Goal: Task Accomplishment & Management: Use online tool/utility

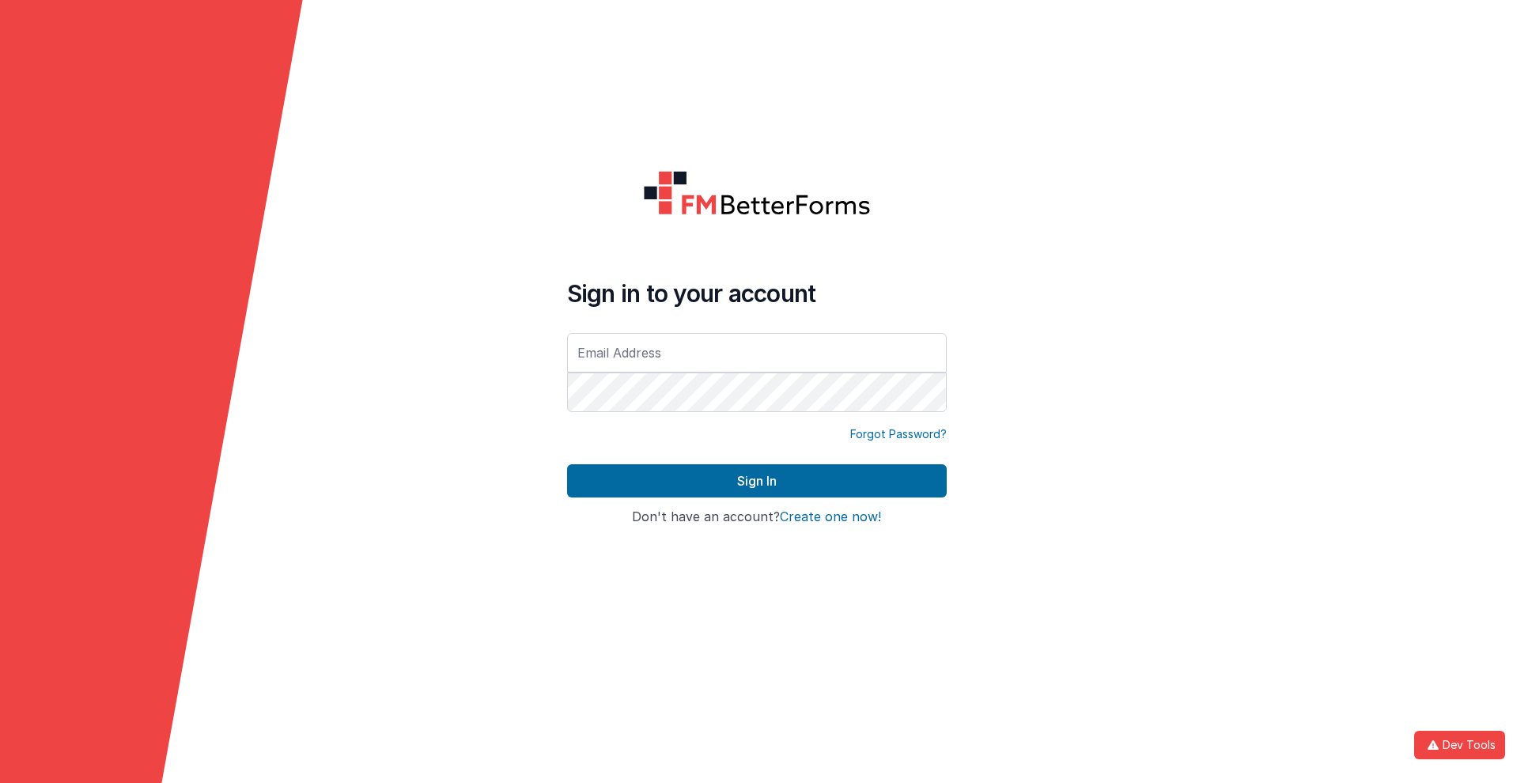
click at [756, 352] on input "text" at bounding box center [757, 353] width 380 height 40
type input "alexander@delfsengineering.ca"
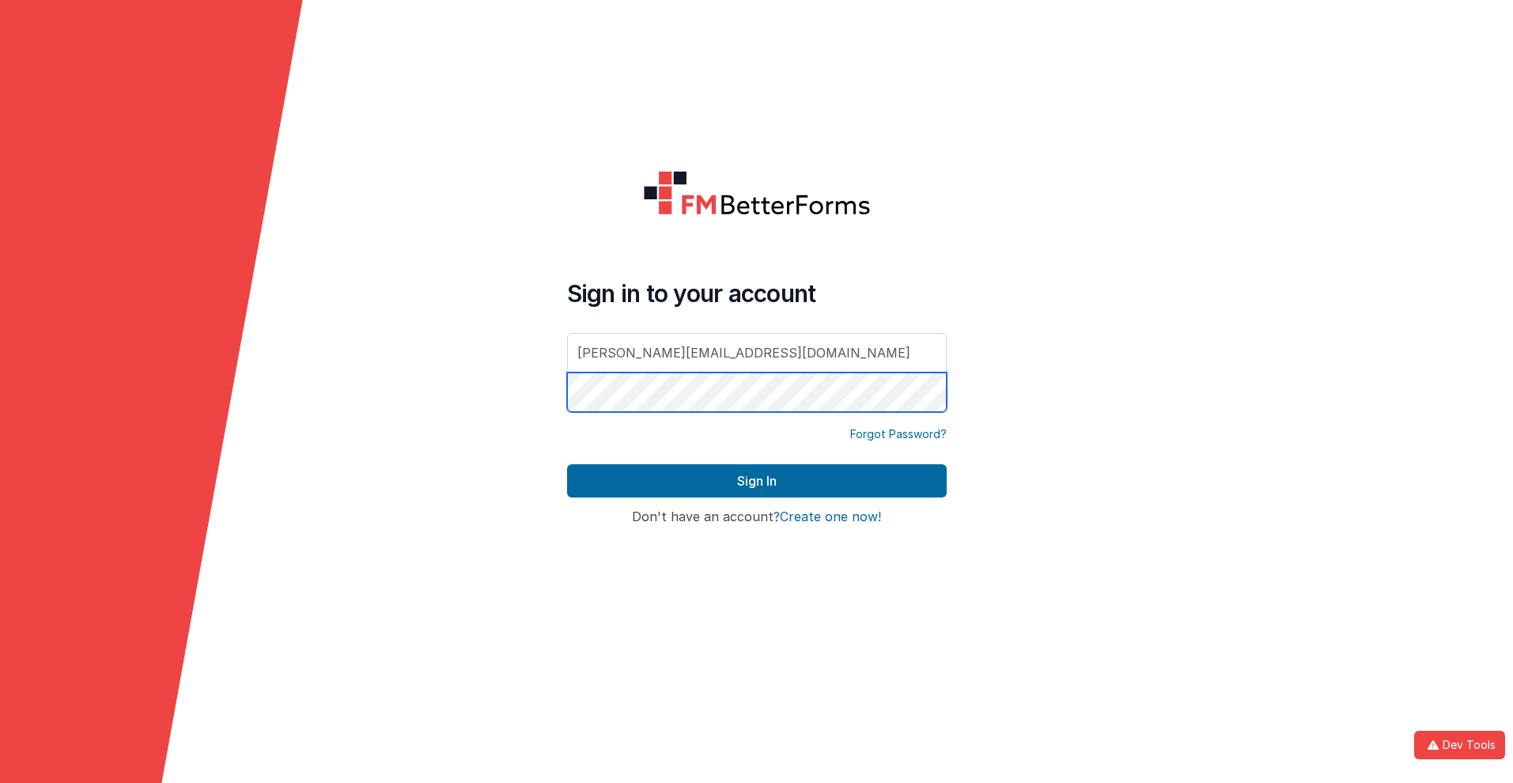
click at [567, 464] on button "Sign In" at bounding box center [757, 480] width 380 height 33
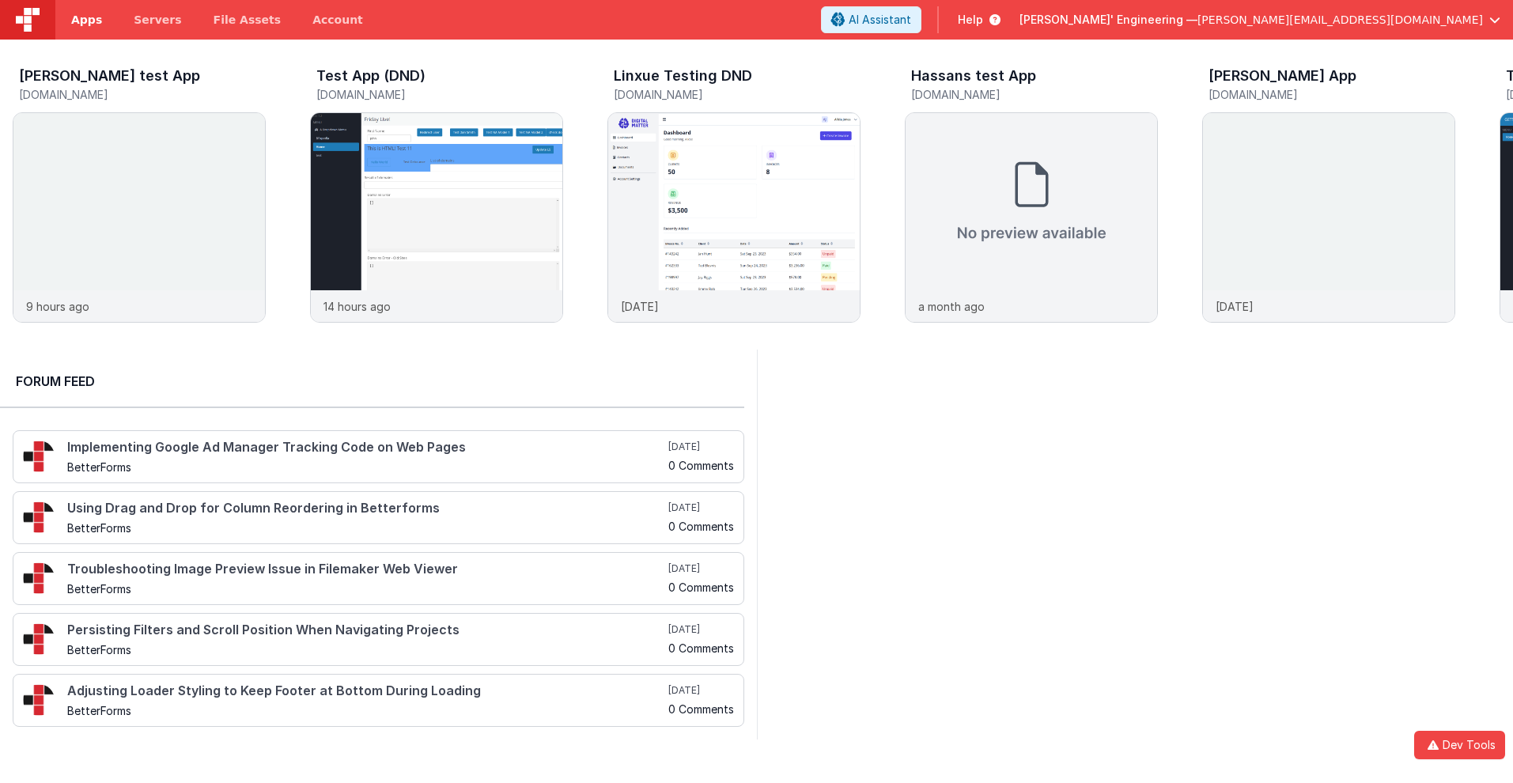
click at [86, 20] on span "Apps" at bounding box center [86, 20] width 31 height 16
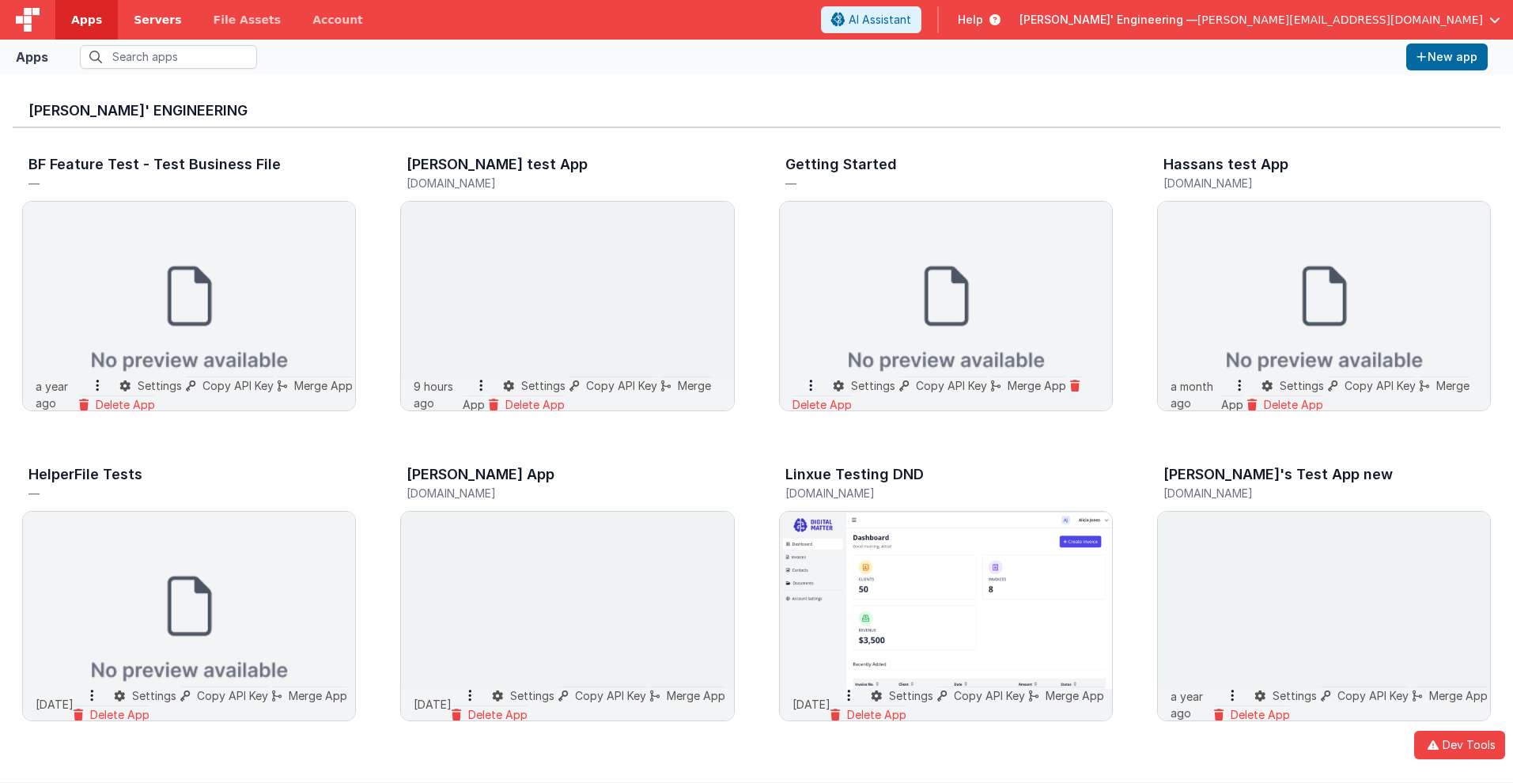
click at [157, 20] on span "Servers" at bounding box center [157, 20] width 47 height 16
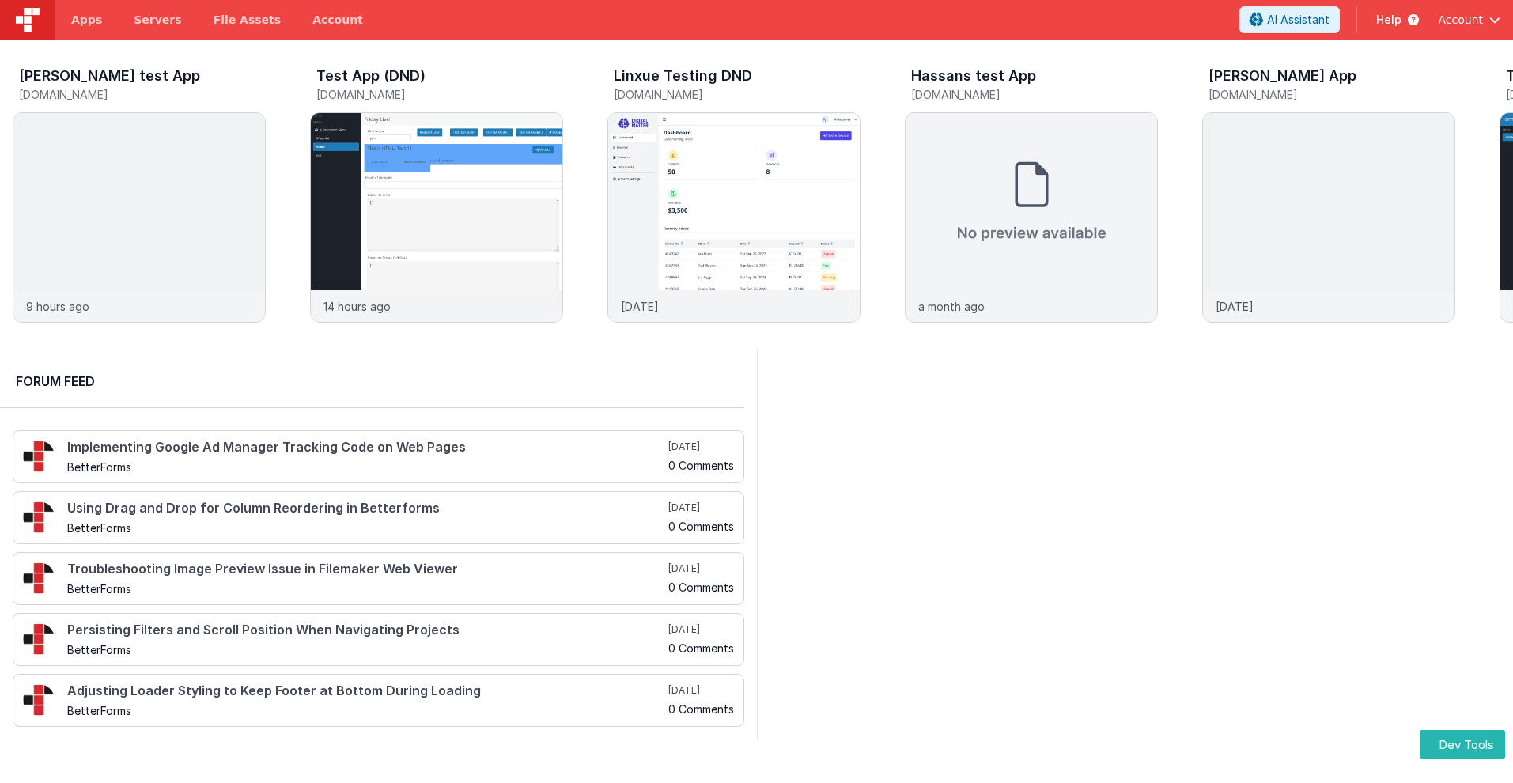
click at [0, 0] on div at bounding box center [27, 20] width 55 height 40
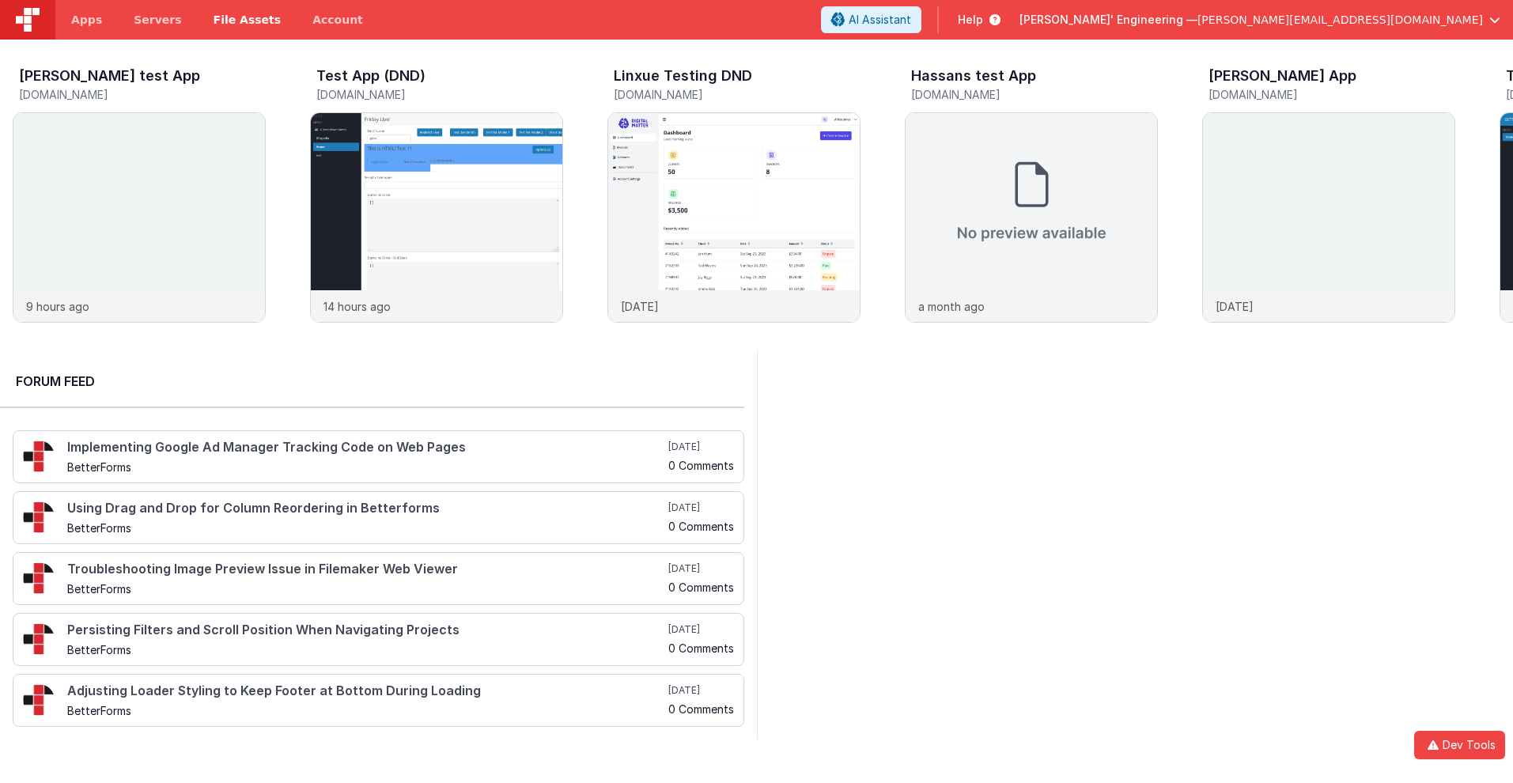
click at [247, 20] on span "File Assets" at bounding box center [248, 20] width 68 height 16
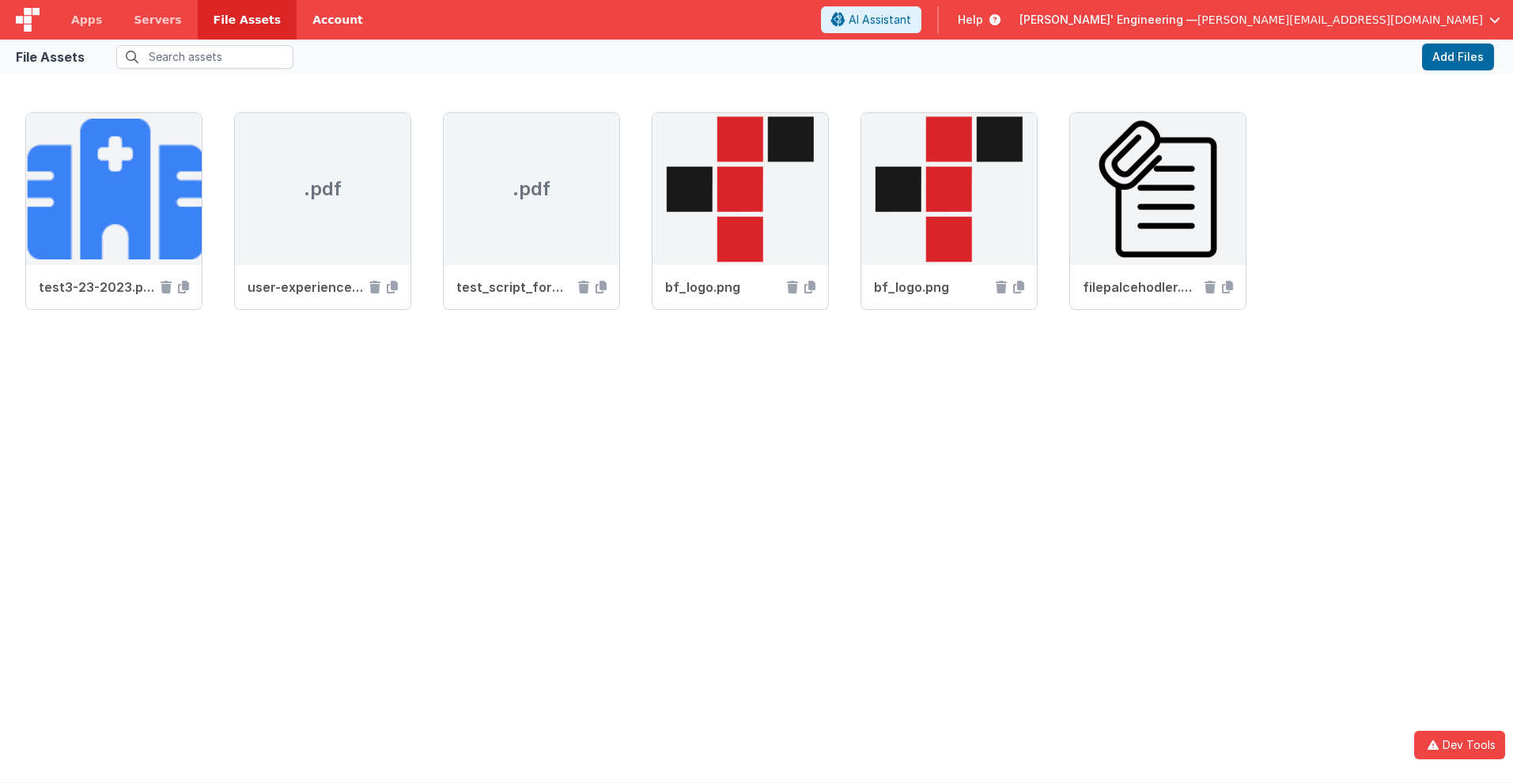
click at [337, 20] on link "Account" at bounding box center [338, 20] width 82 height 40
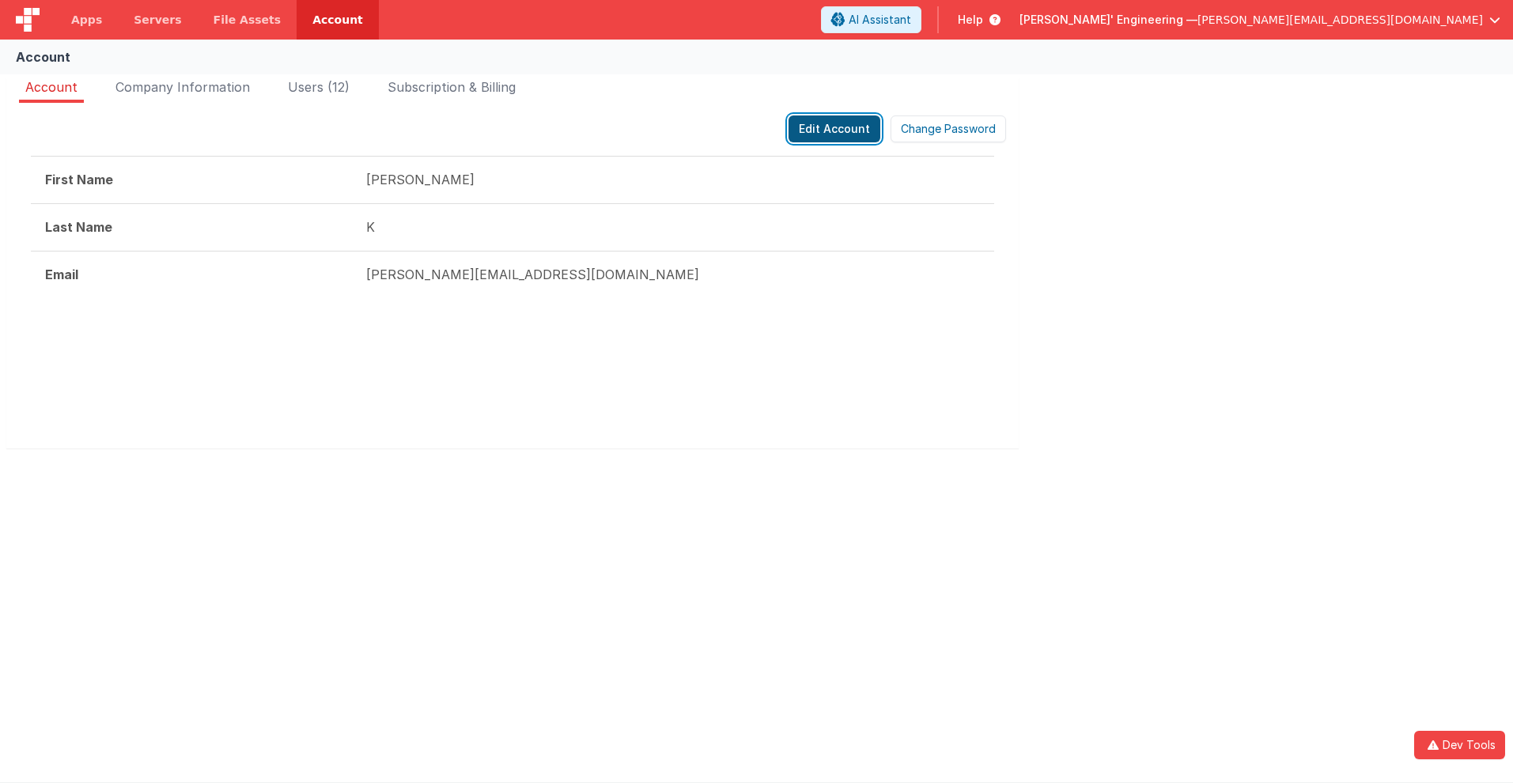
click at [836, 129] on button "Edit Account" at bounding box center [834, 128] width 92 height 27
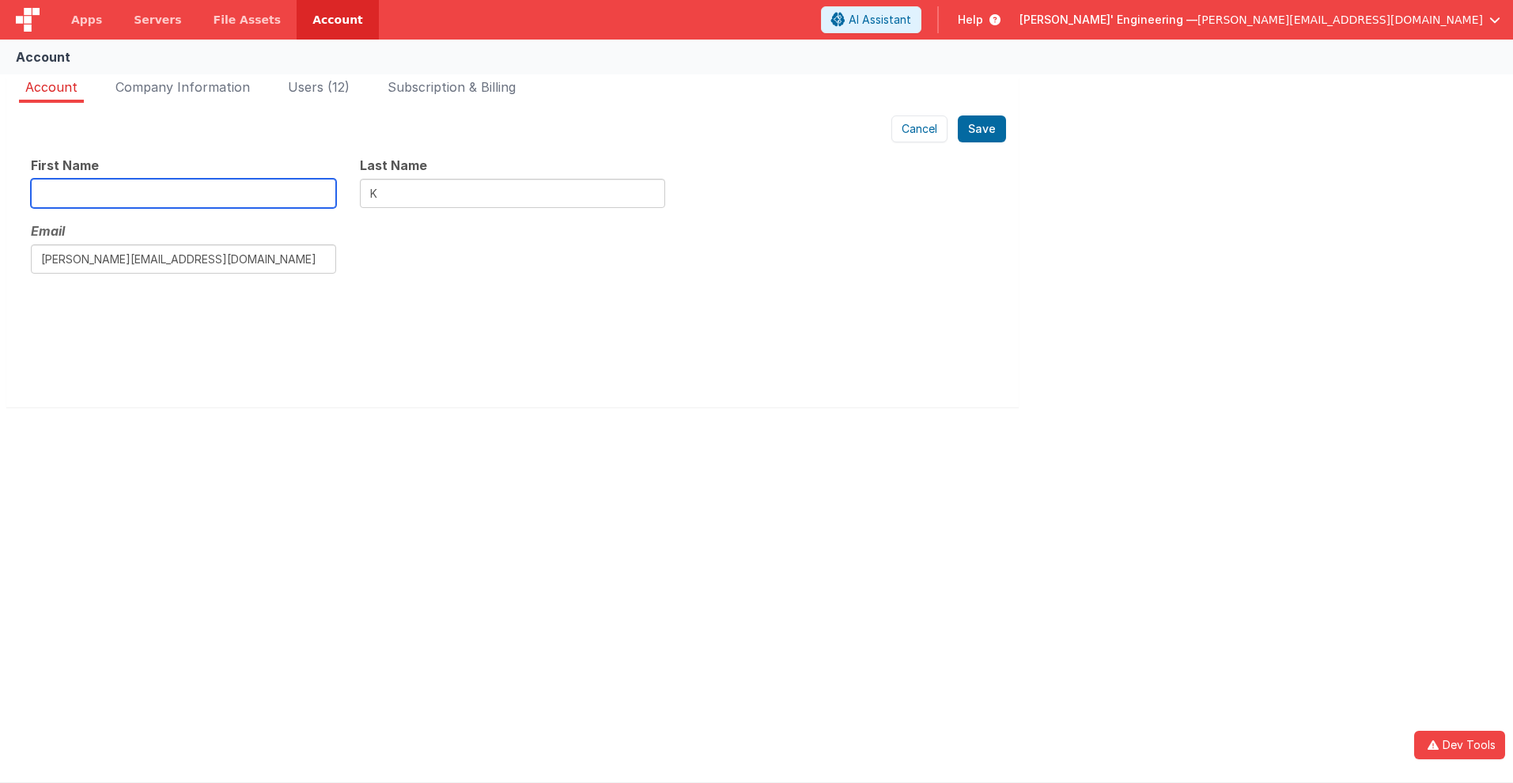
click at [183, 193] on input "text" at bounding box center [183, 193] width 305 height 29
type input "Alex1"
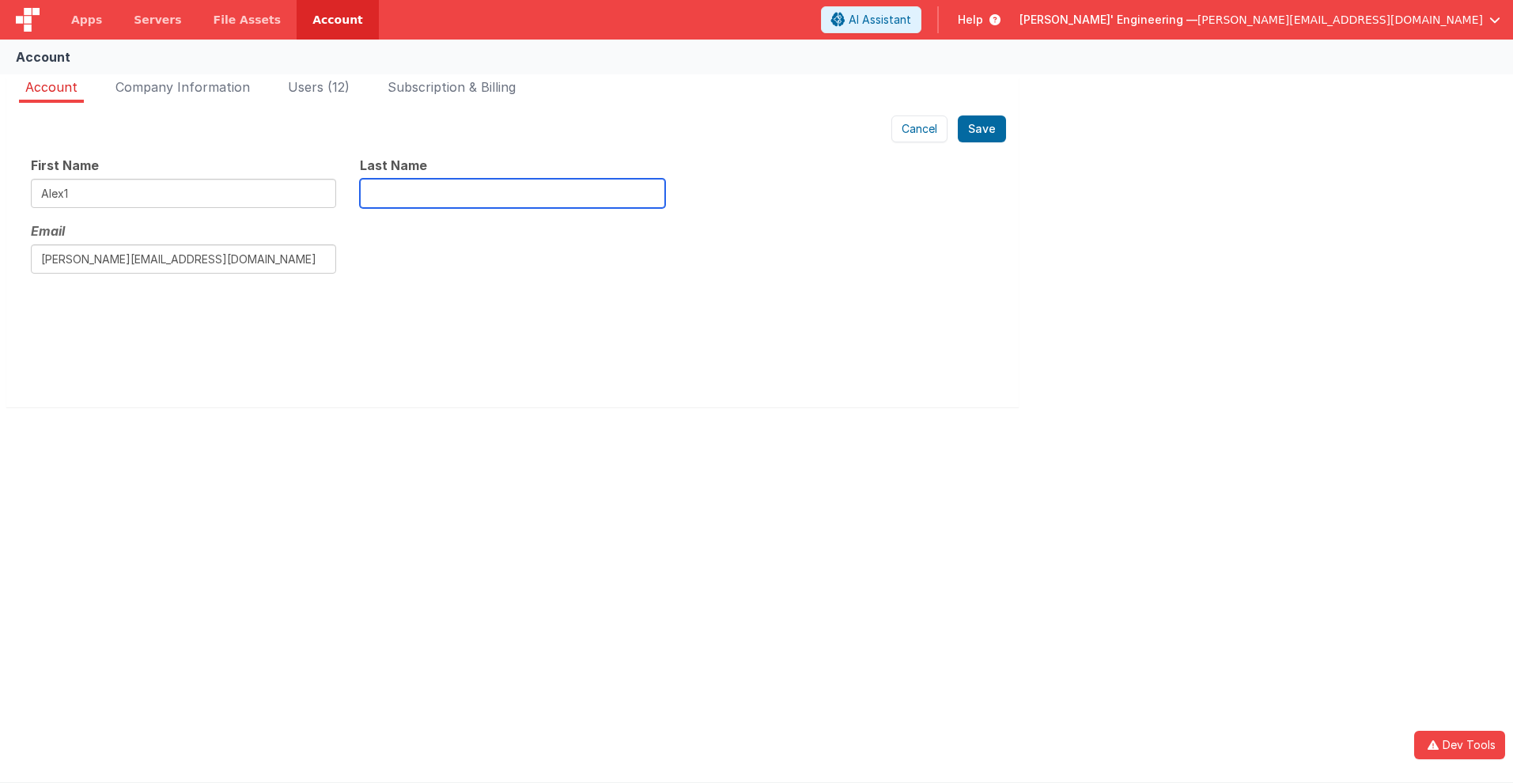
click at [512, 193] on input "text" at bounding box center [512, 193] width 305 height 29
type input "K1"
click at [982, 129] on button "Save" at bounding box center [982, 128] width 48 height 27
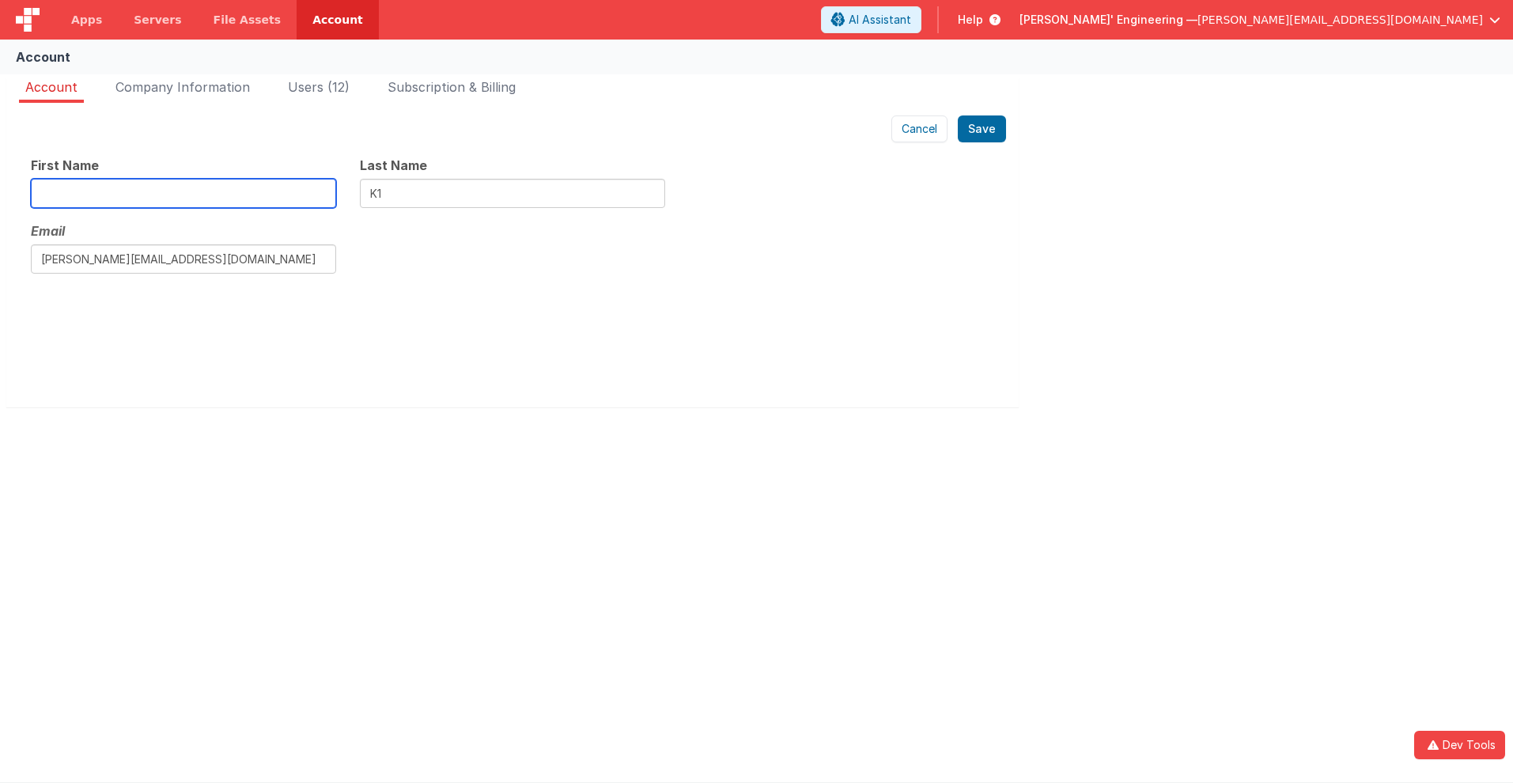
click at [183, 193] on input "text" at bounding box center [183, 193] width 305 height 29
type input "[PERSON_NAME]"
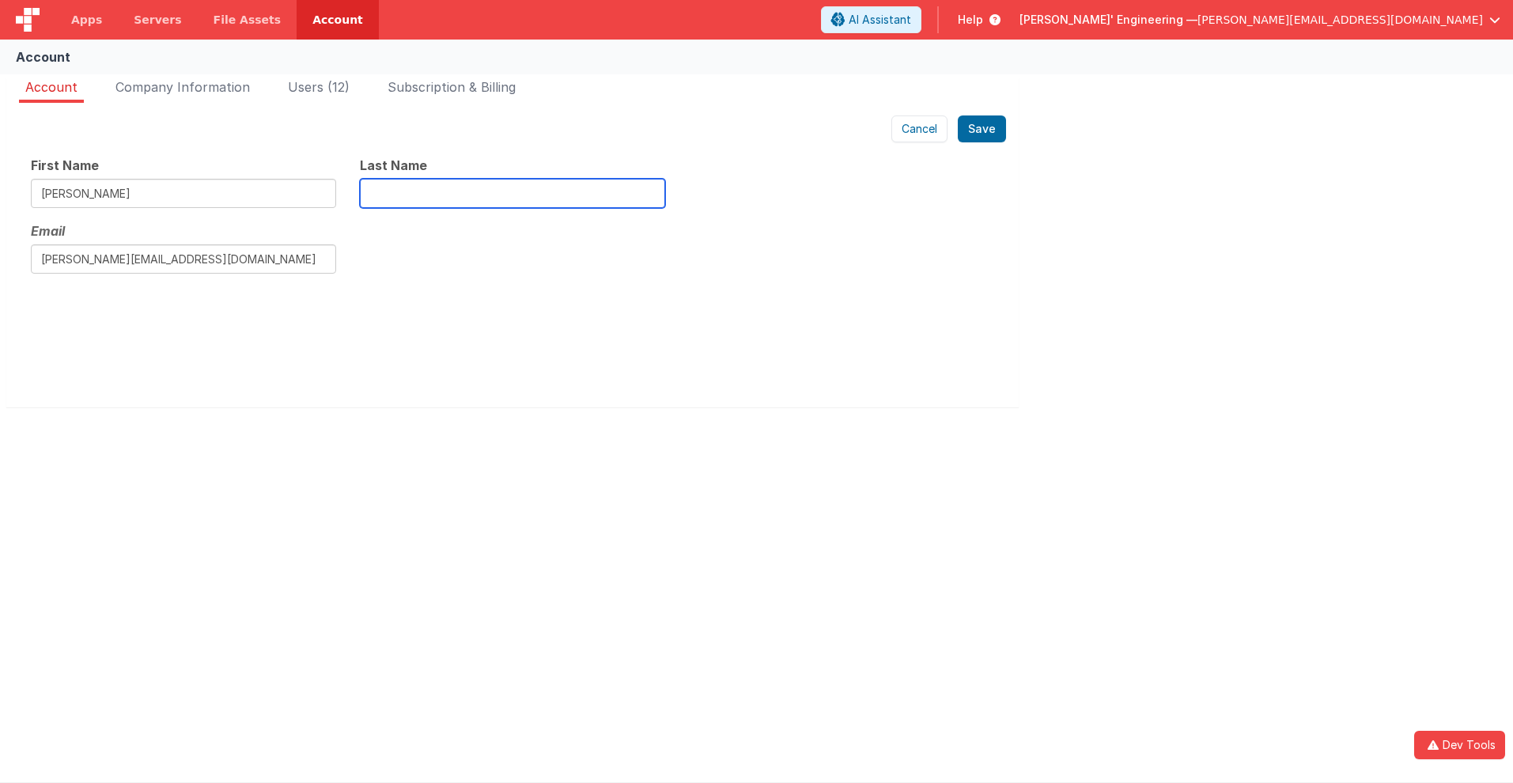
click at [512, 193] on input "text" at bounding box center [512, 193] width 305 height 29
type input "K"
click at [982, 129] on button "Save" at bounding box center [982, 128] width 48 height 27
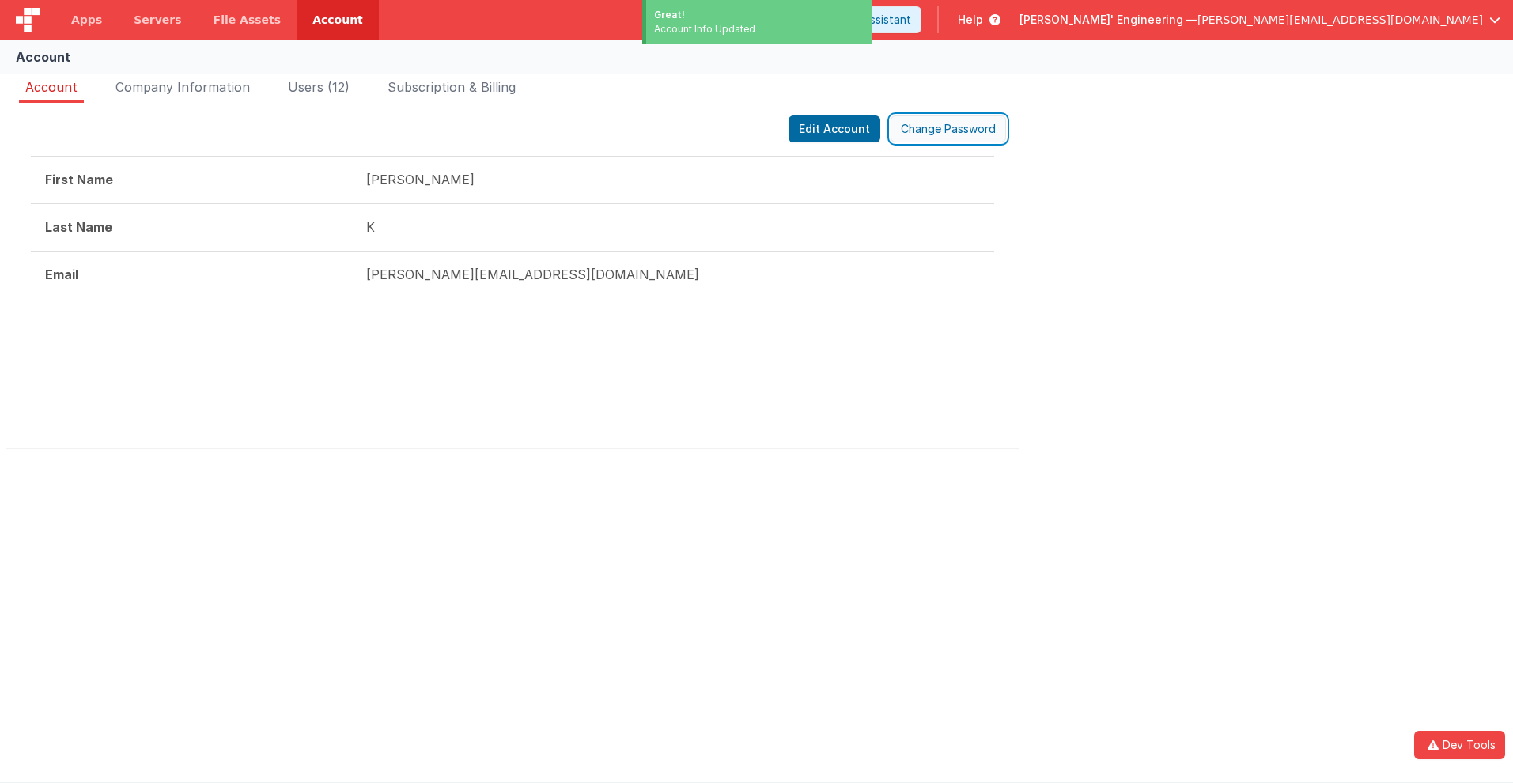
click at [947, 129] on button "Change Password" at bounding box center [947, 128] width 115 height 27
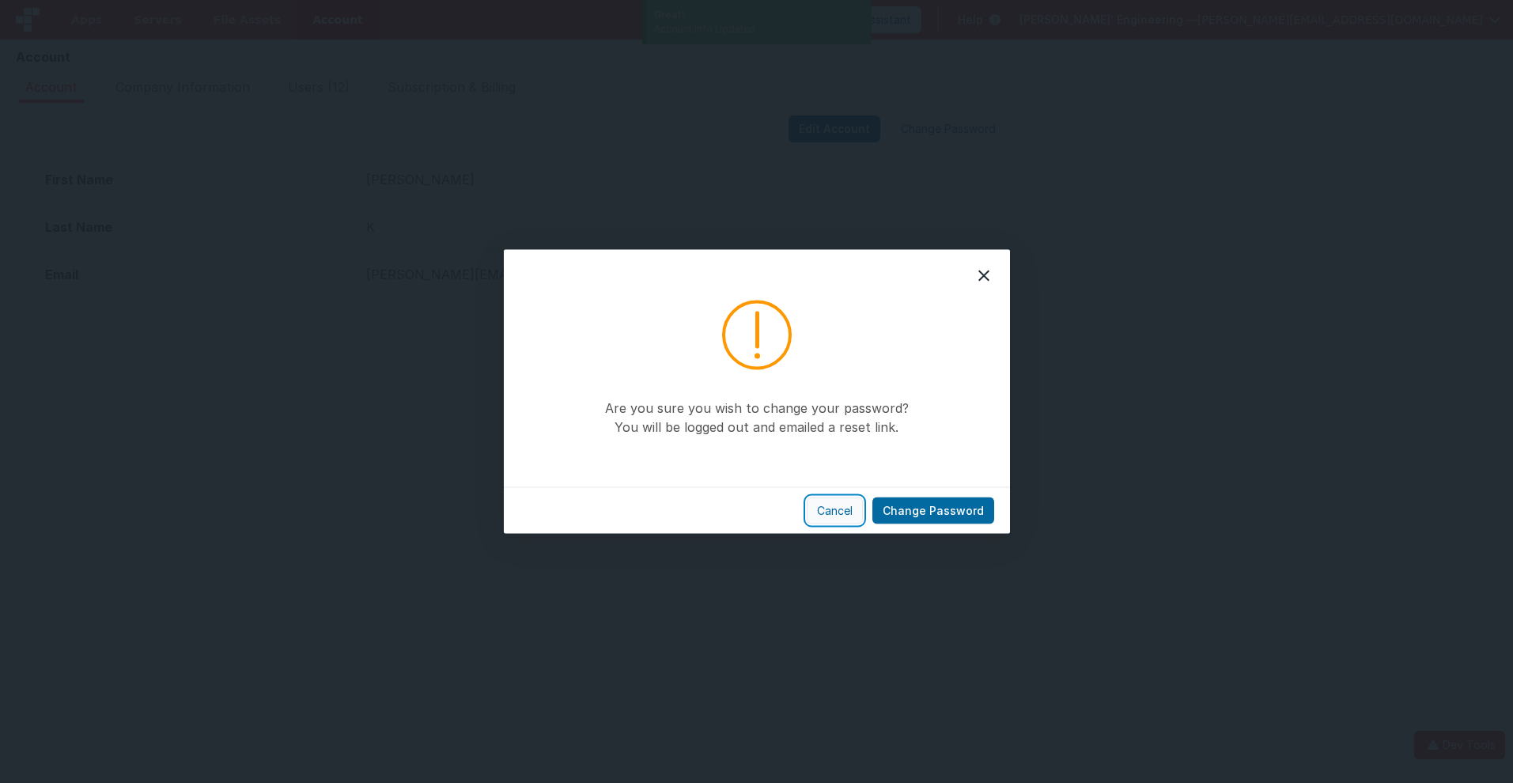
click at [839, 510] on button "Cancel" at bounding box center [835, 510] width 56 height 27
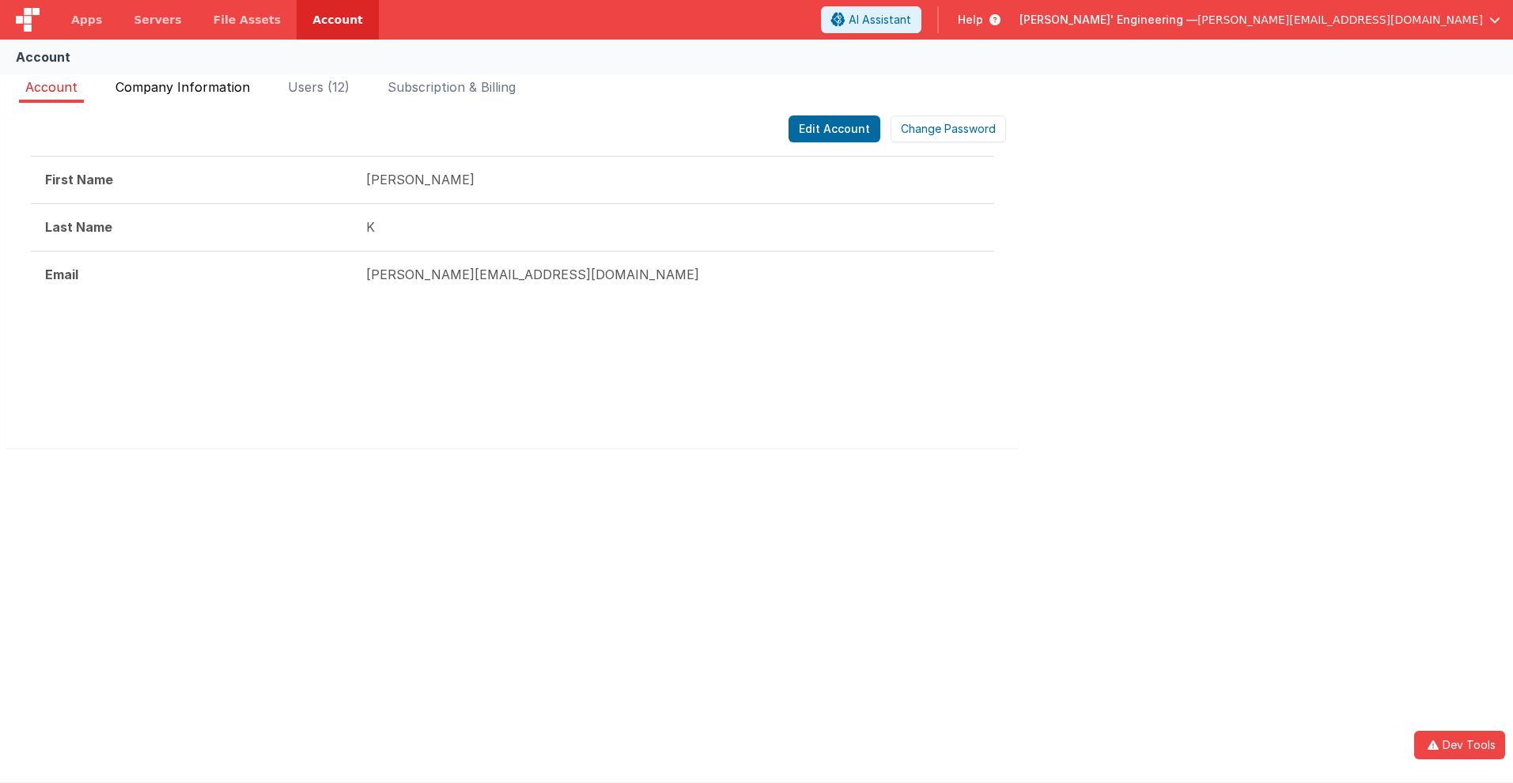
click at [183, 87] on span "Company Information" at bounding box center [182, 87] width 134 height 16
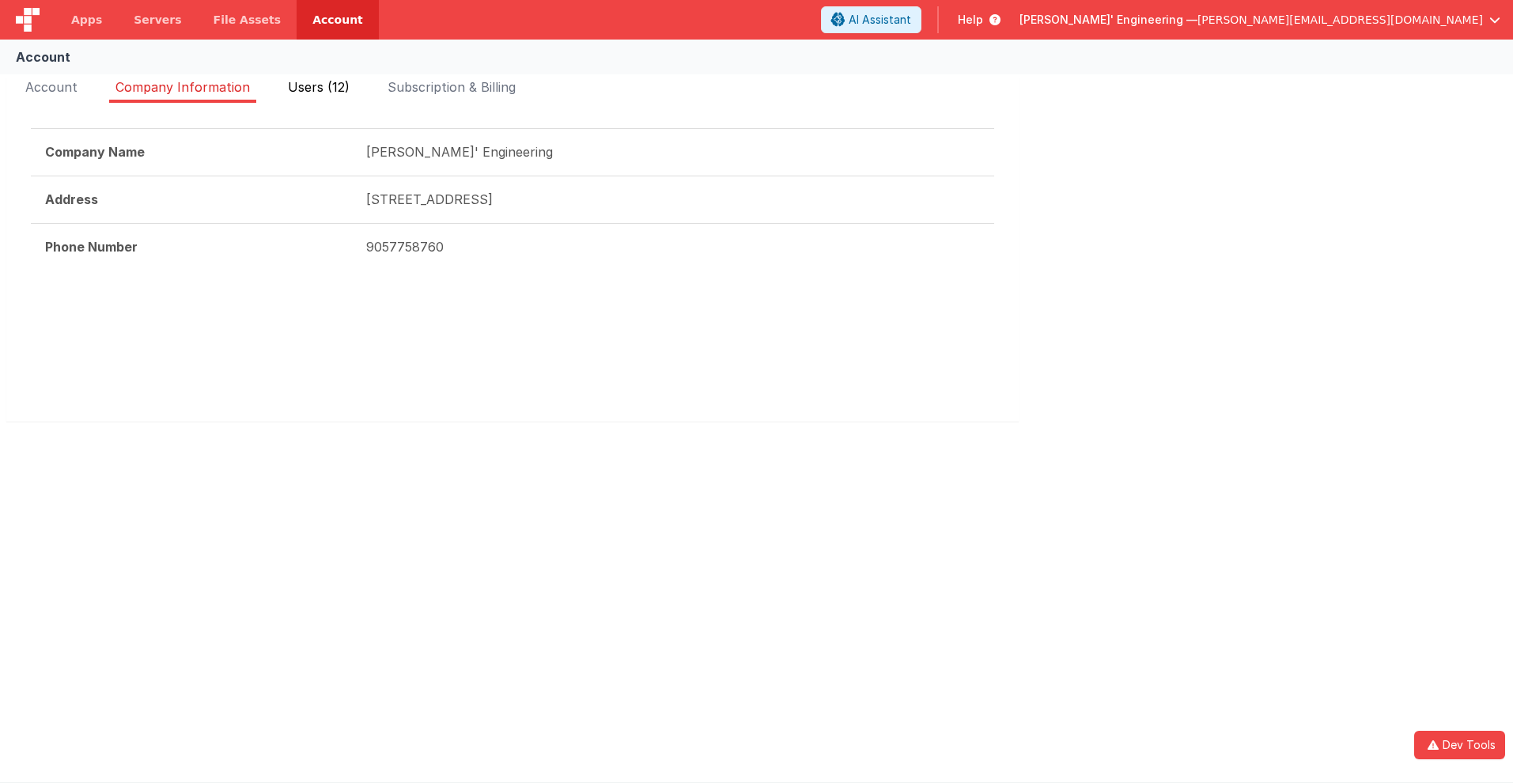
click at [319, 87] on span "Users (12)" at bounding box center [319, 87] width 62 height 16
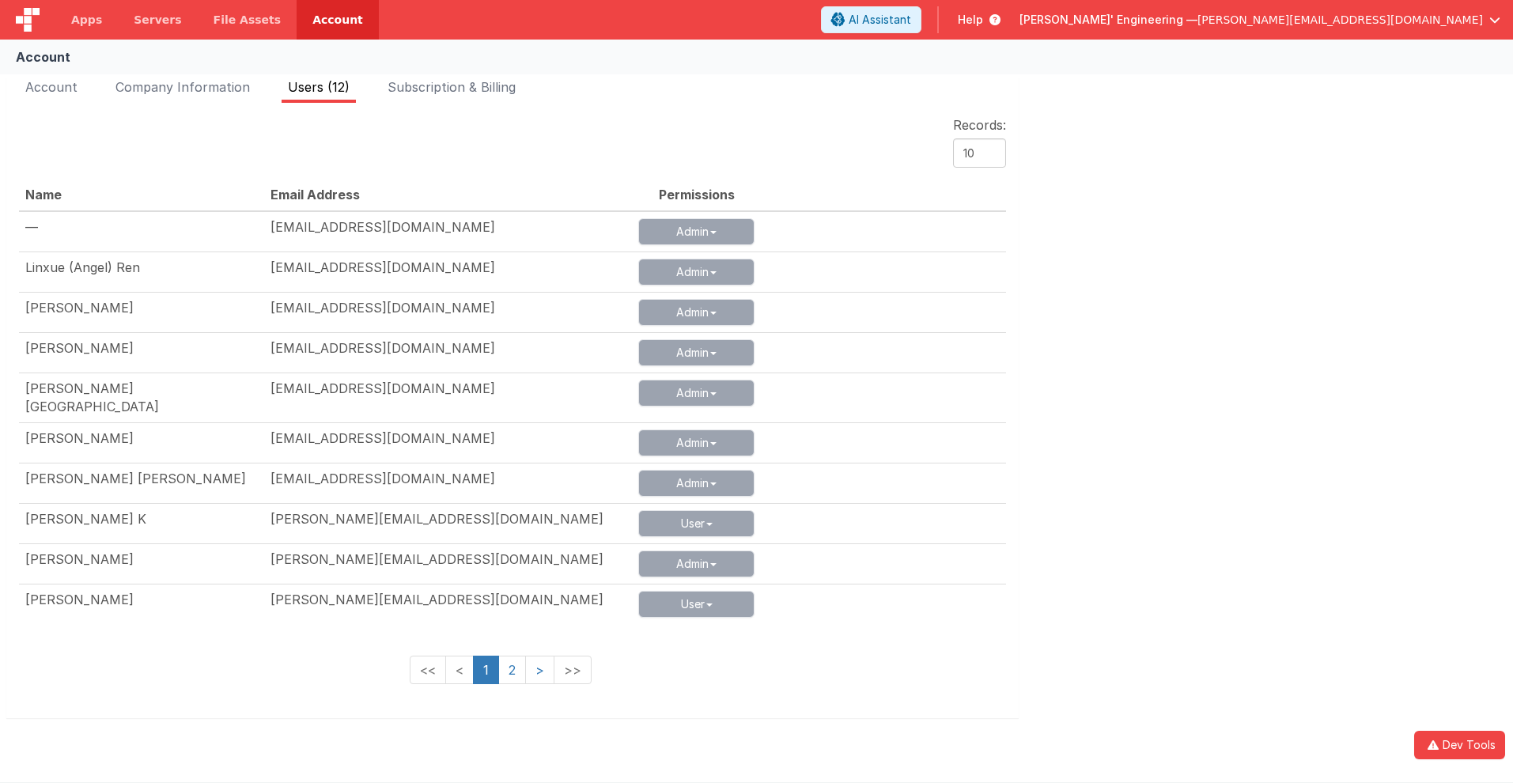
scroll to position [32, 0]
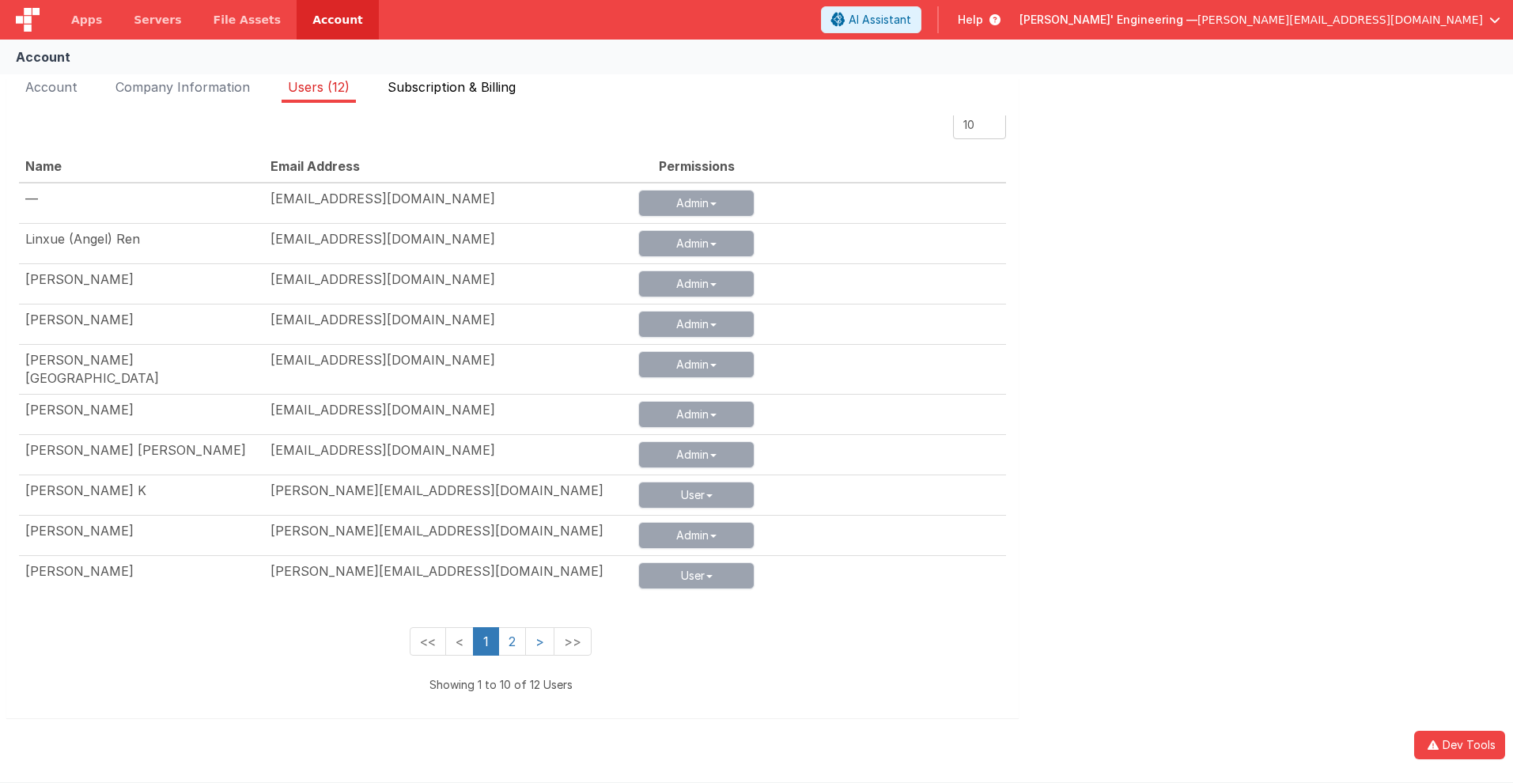
click at [454, 87] on span "Subscription & Billing" at bounding box center [452, 87] width 128 height 16
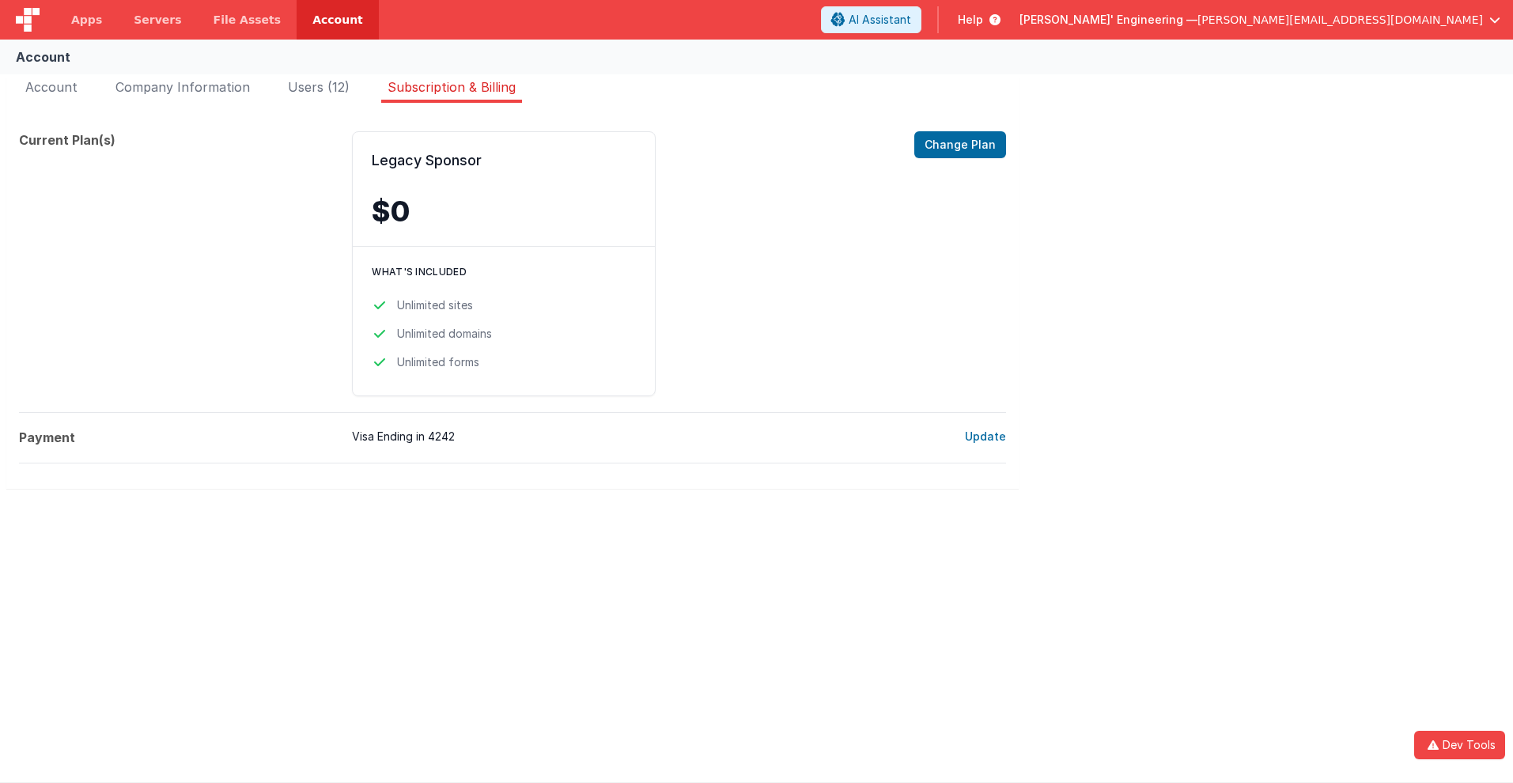
click at [983, 20] on span "Help" at bounding box center [970, 20] width 25 height 16
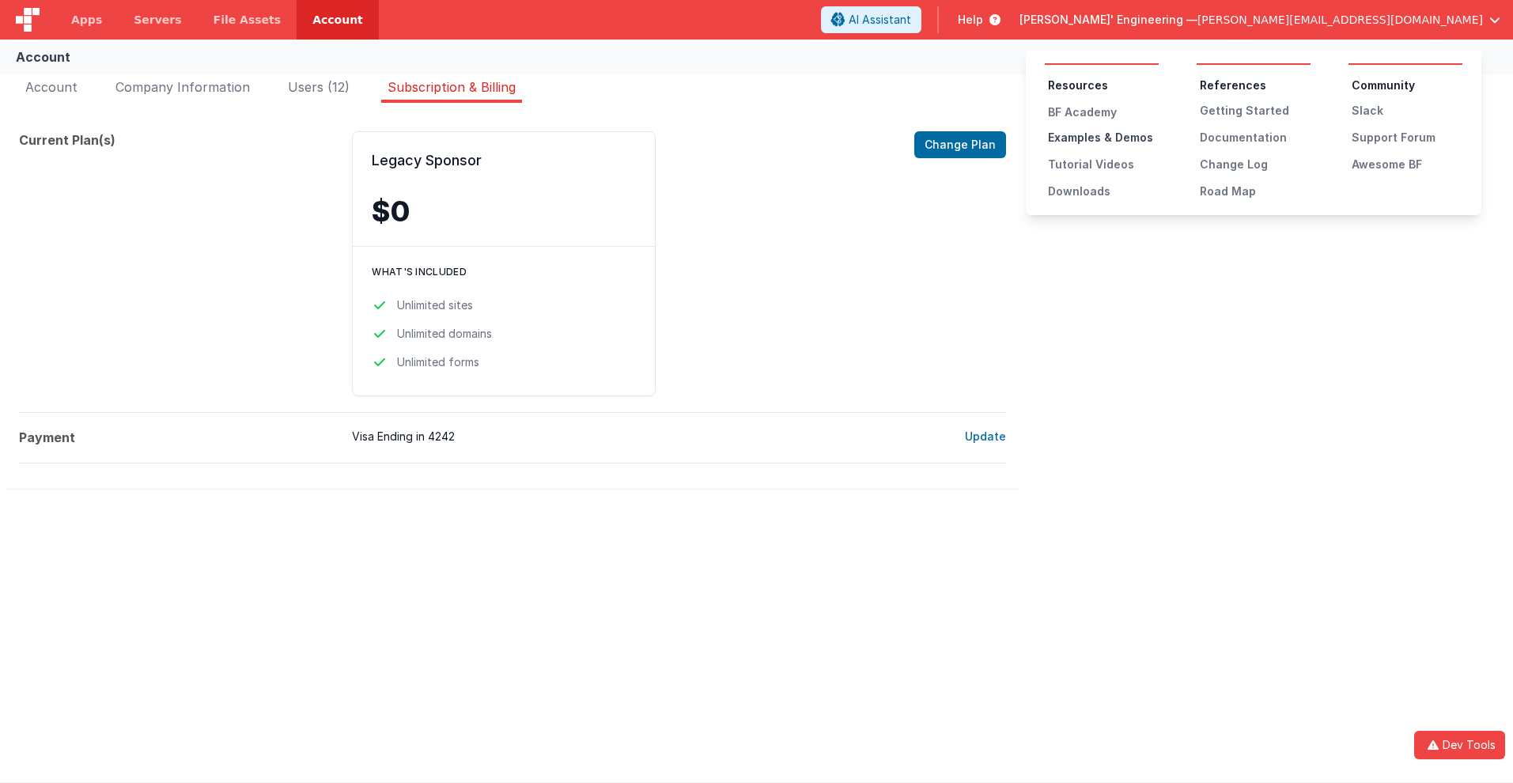
click at [1103, 138] on div "Examples & Demos" at bounding box center [1103, 138] width 111 height 16
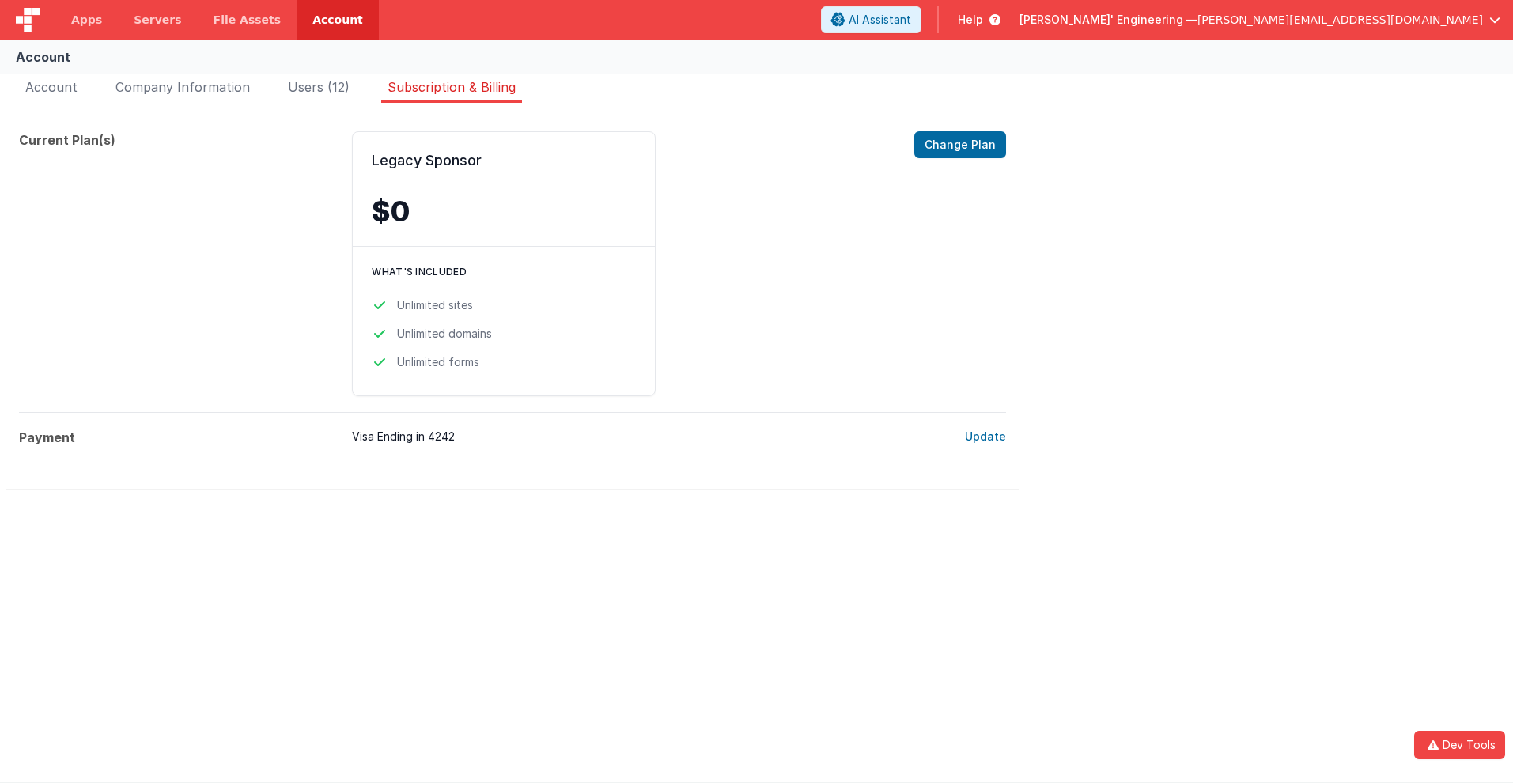
click at [983, 20] on span "Help" at bounding box center [970, 20] width 25 height 16
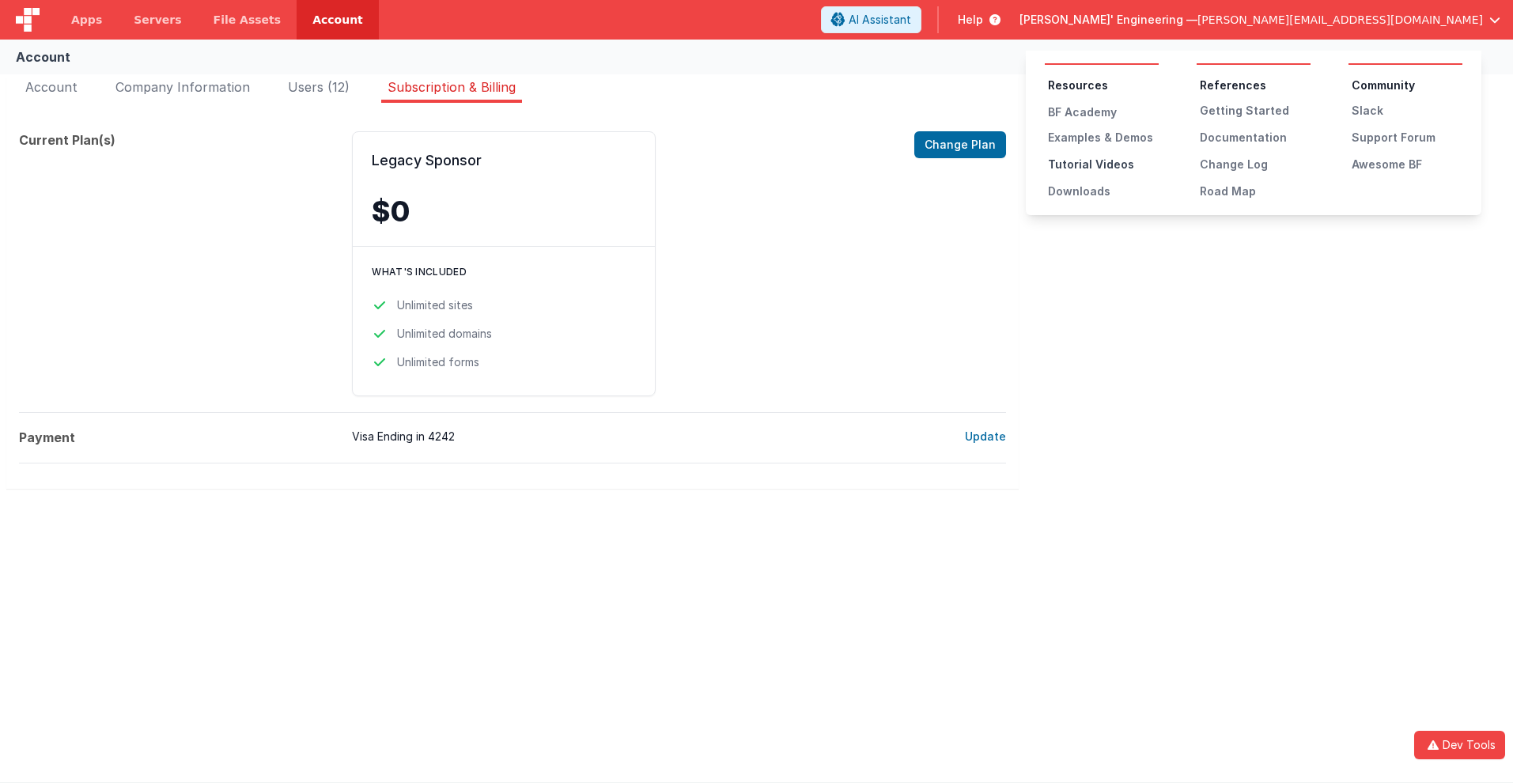
click at [1103, 164] on div "Tutorial Videos" at bounding box center [1103, 165] width 111 height 16
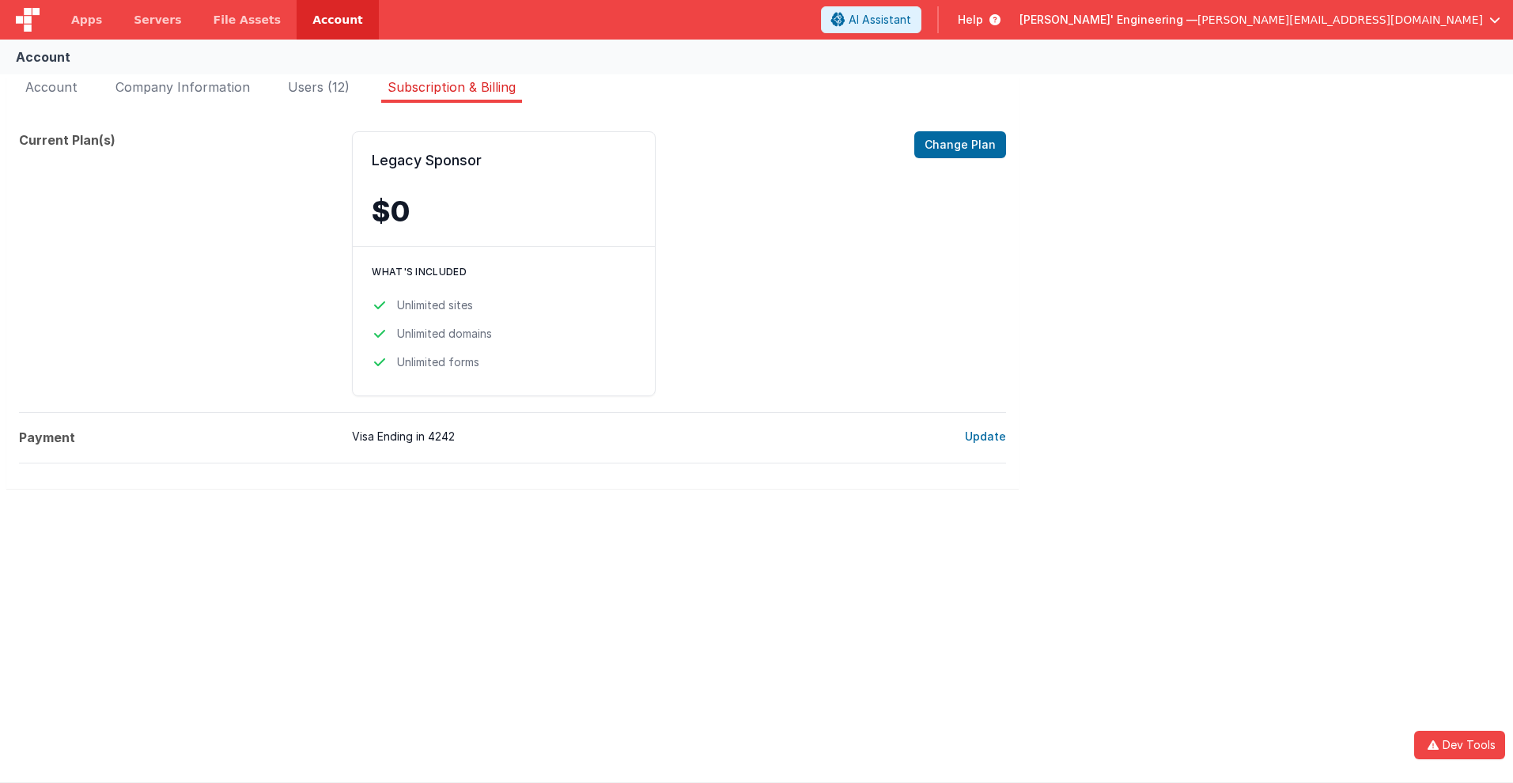
click at [983, 20] on span "Help" at bounding box center [970, 20] width 25 height 16
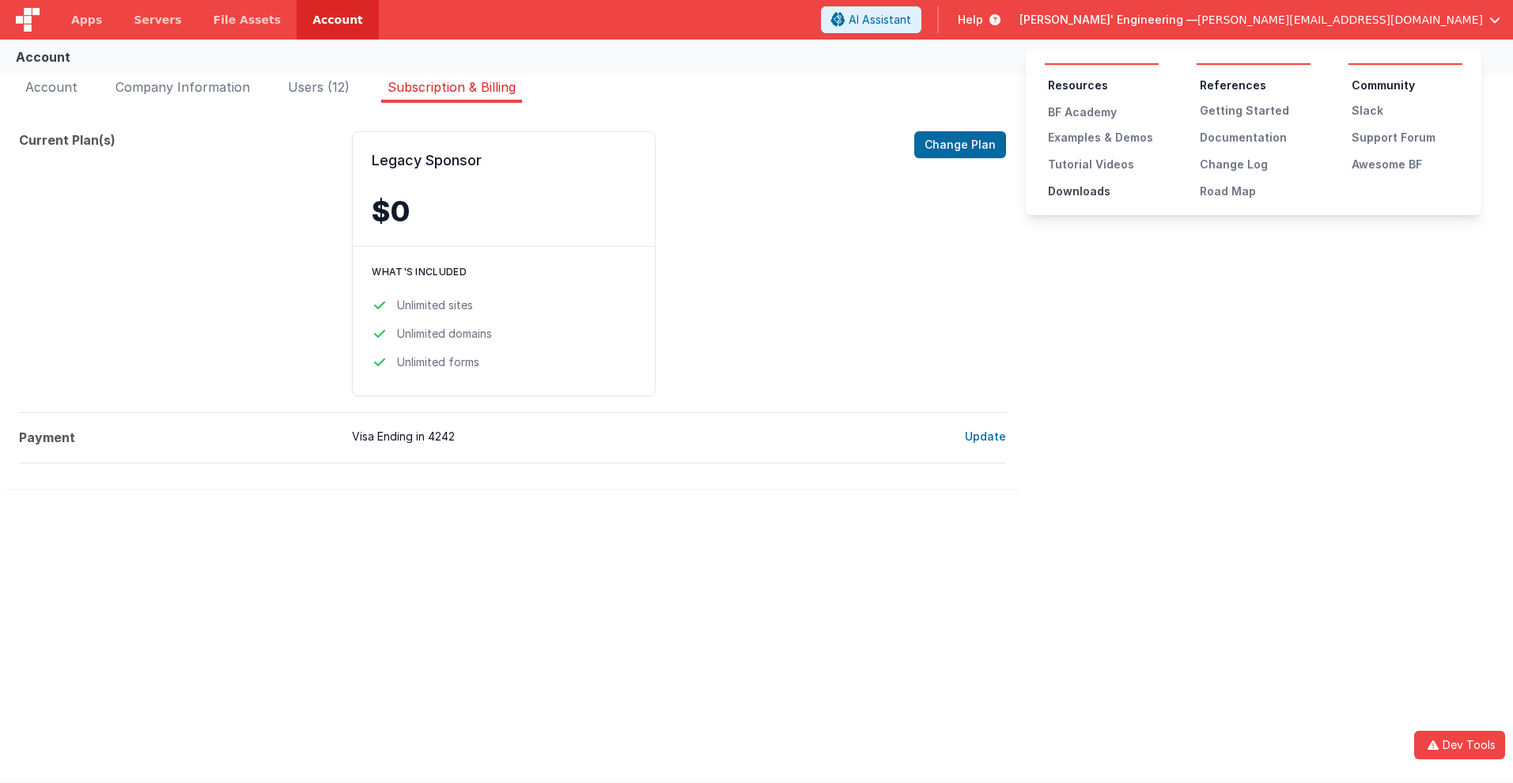
click at [1103, 191] on div "Downloads" at bounding box center [1103, 191] width 111 height 16
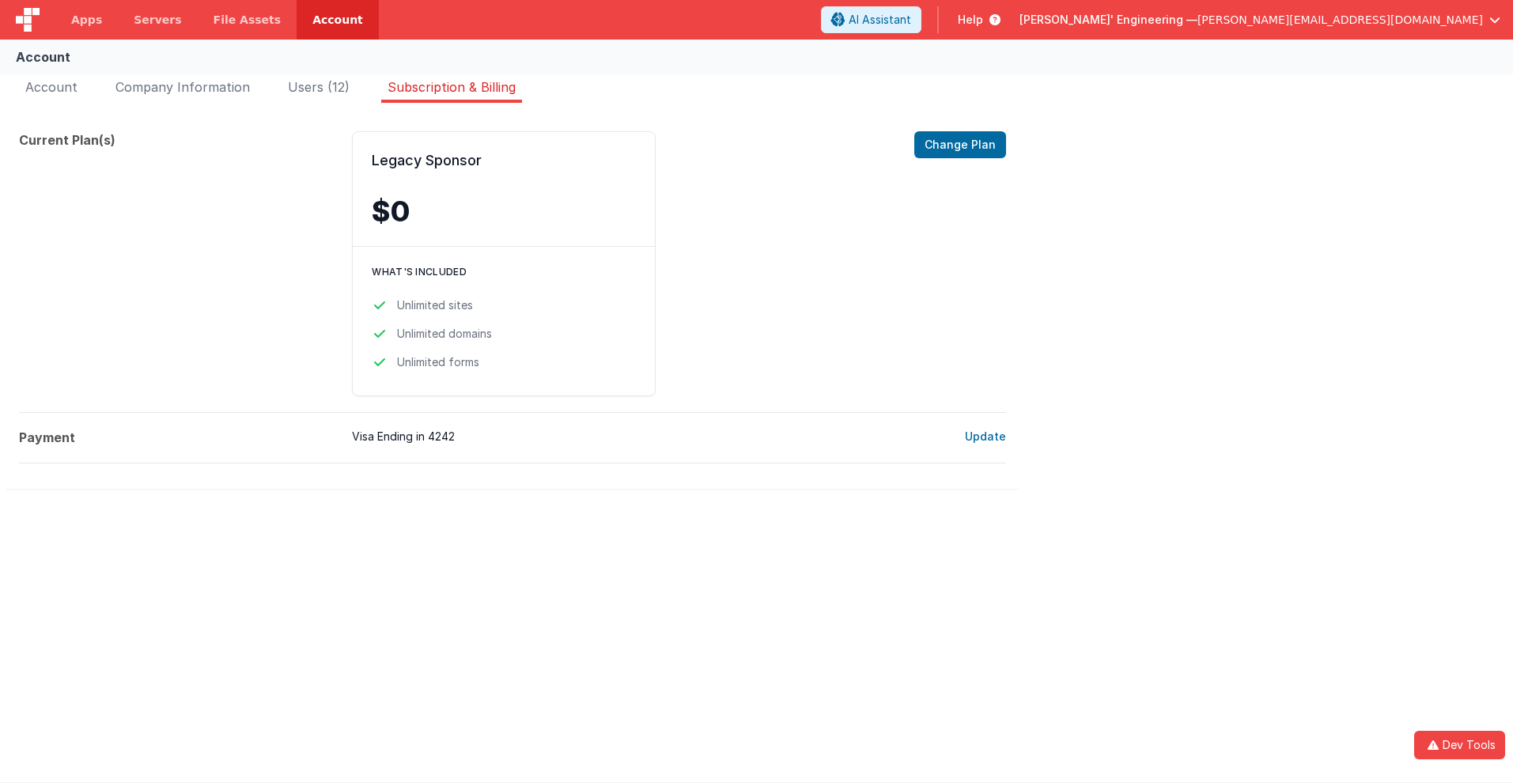
click at [983, 20] on span "Help" at bounding box center [970, 20] width 25 height 16
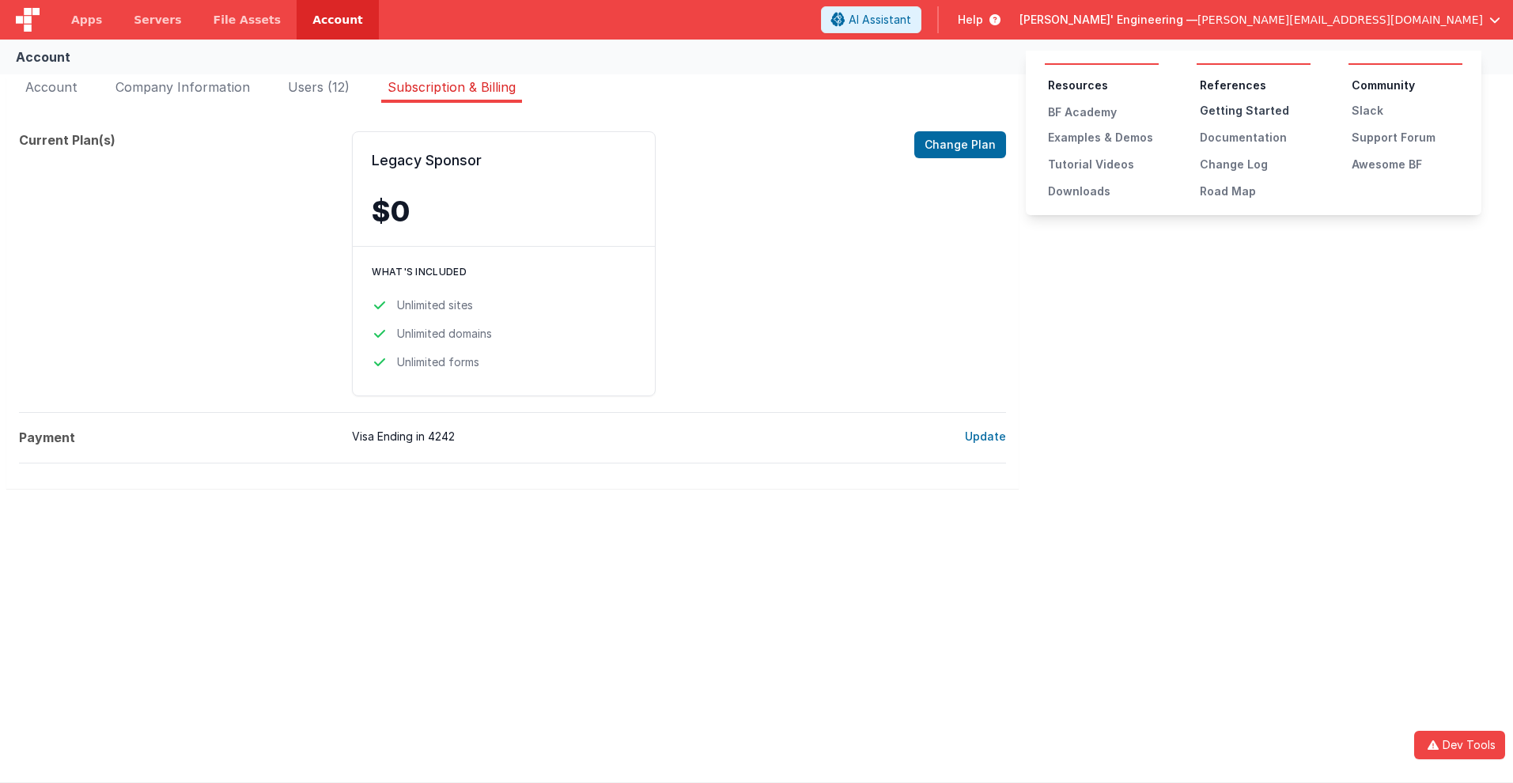
click at [1255, 111] on div "Getting Started" at bounding box center [1255, 111] width 111 height 16
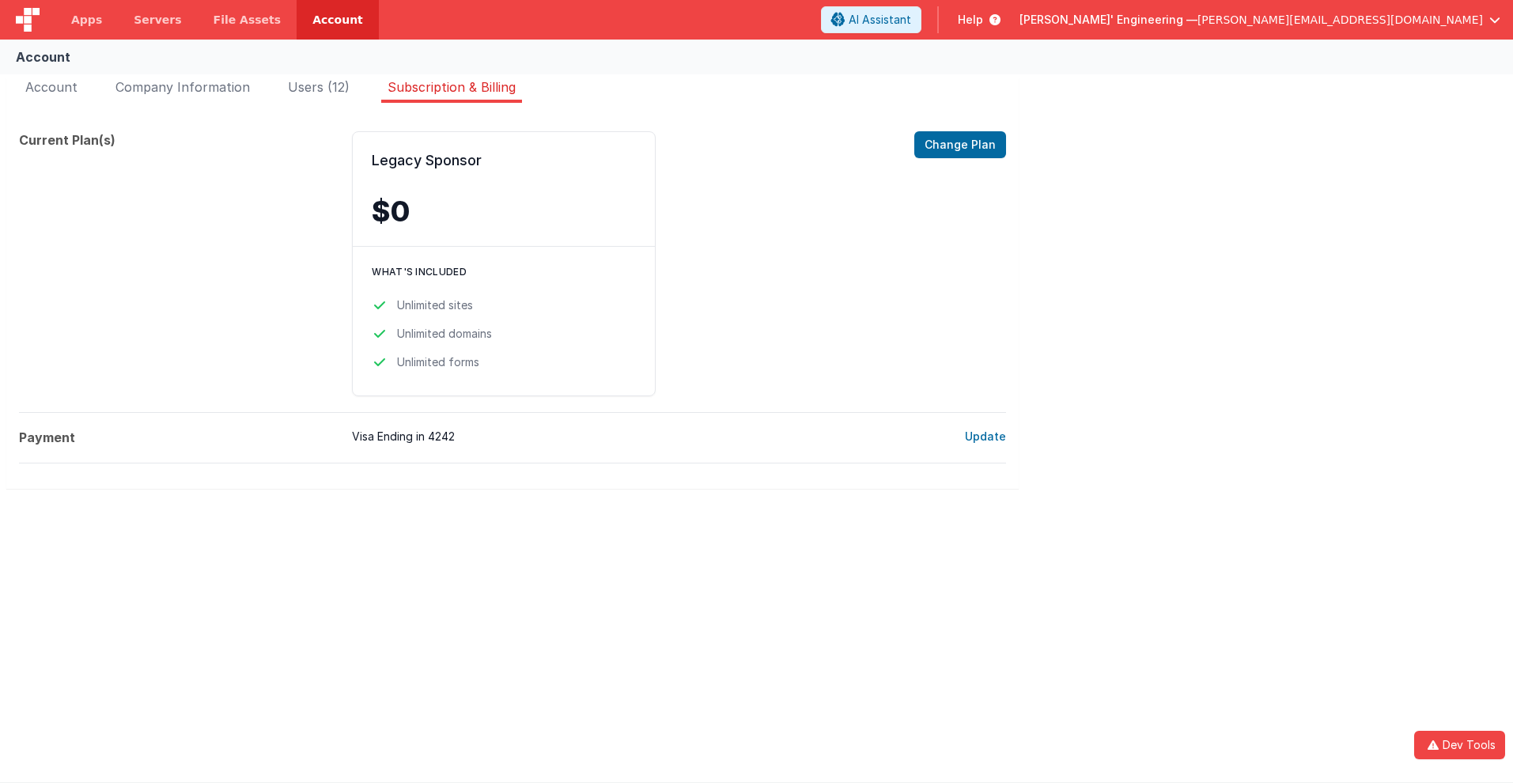
click at [983, 20] on span "Help" at bounding box center [970, 20] width 25 height 16
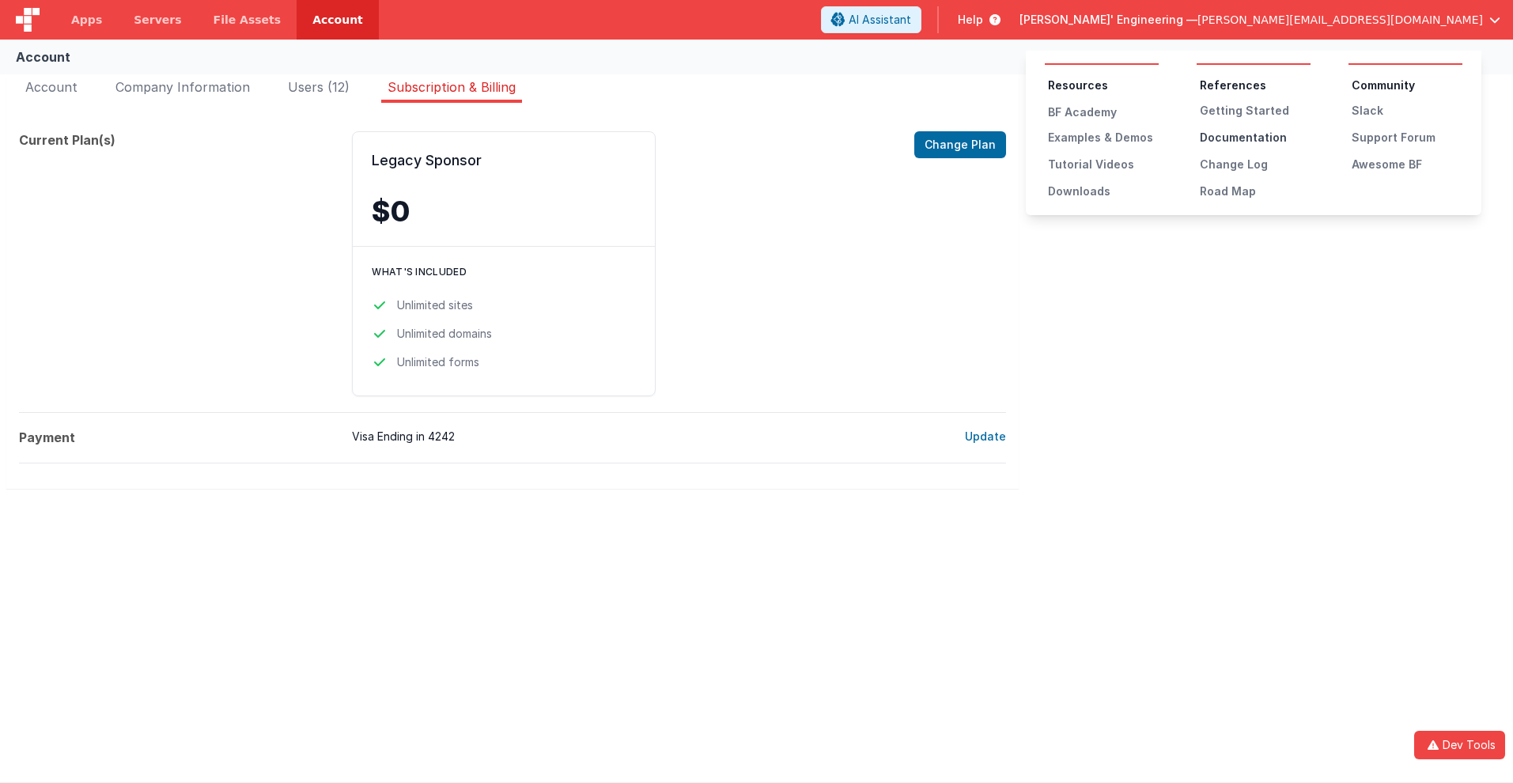
click at [1255, 138] on div "Documentation" at bounding box center [1255, 138] width 111 height 16
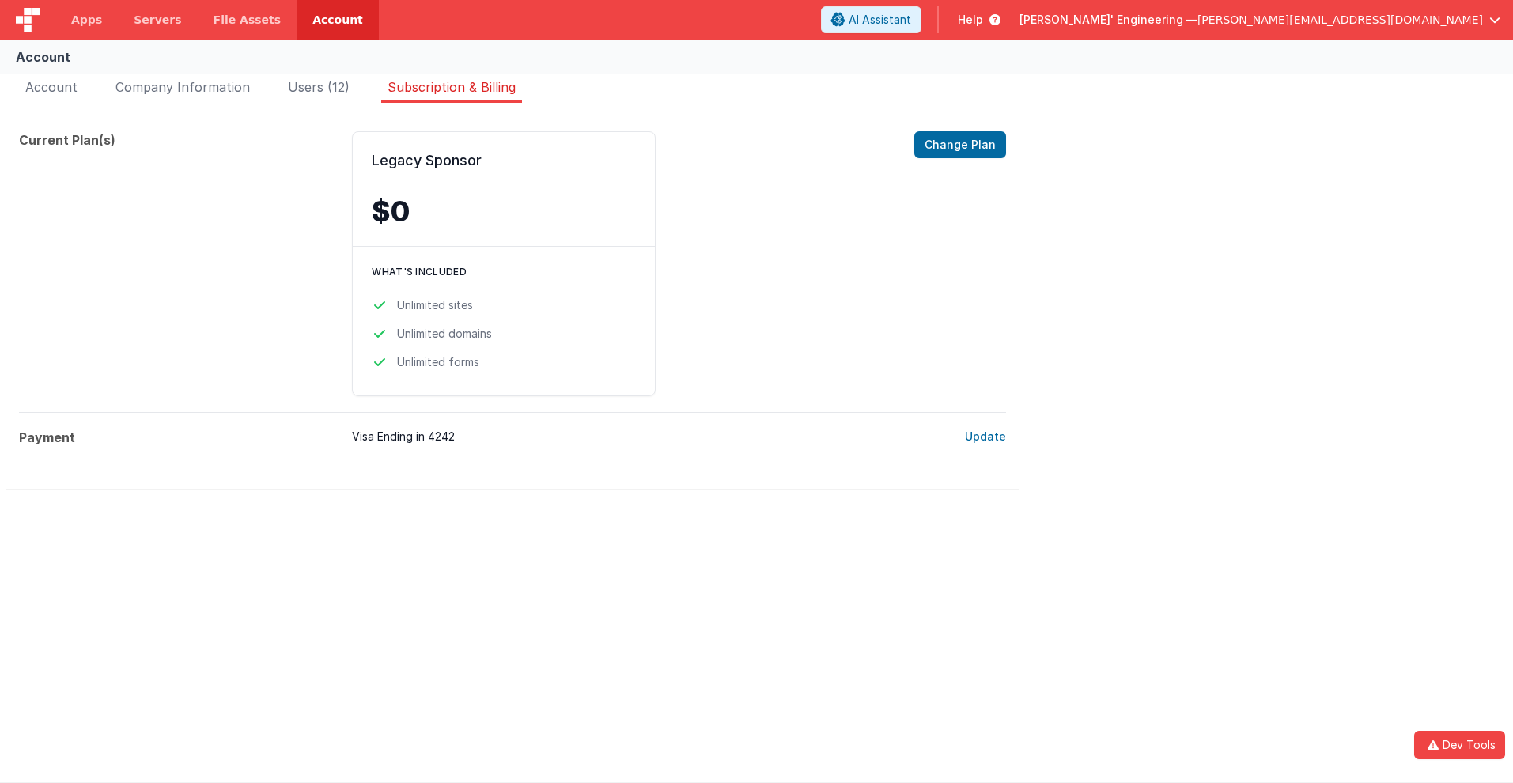
click at [983, 20] on span "Help" at bounding box center [970, 20] width 25 height 16
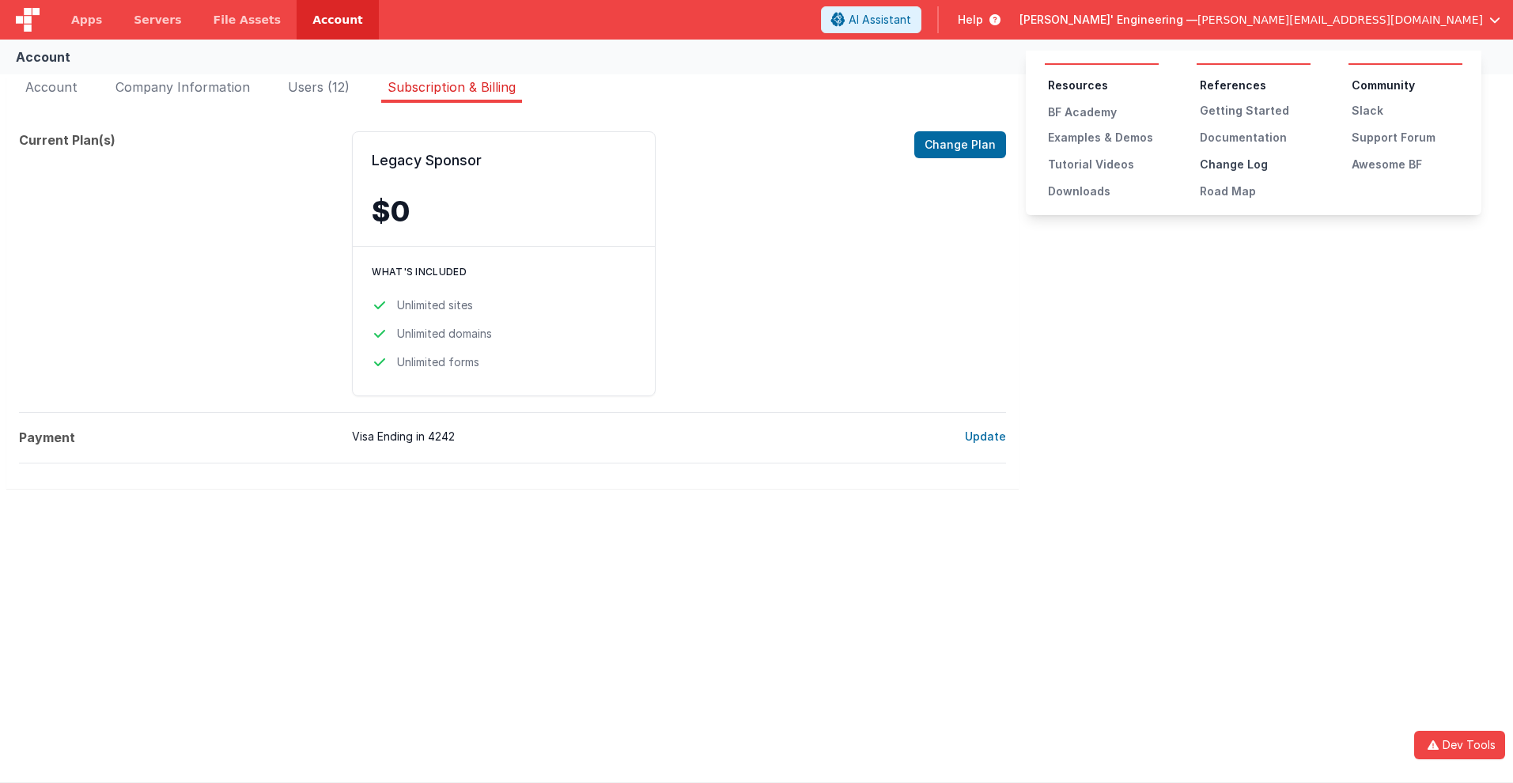
click at [1255, 164] on div "Change Log" at bounding box center [1255, 165] width 111 height 16
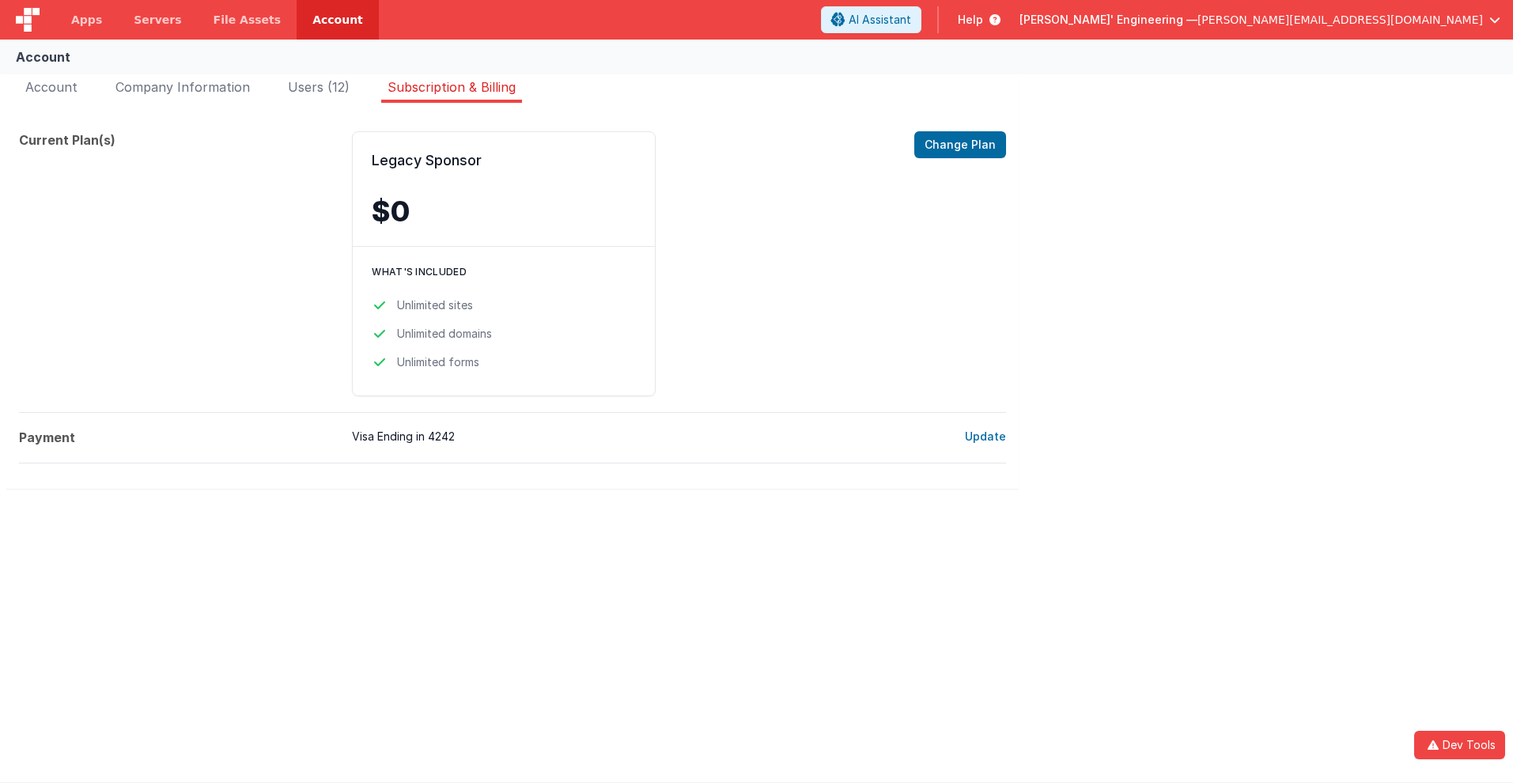
click at [983, 20] on span "Help" at bounding box center [970, 20] width 25 height 16
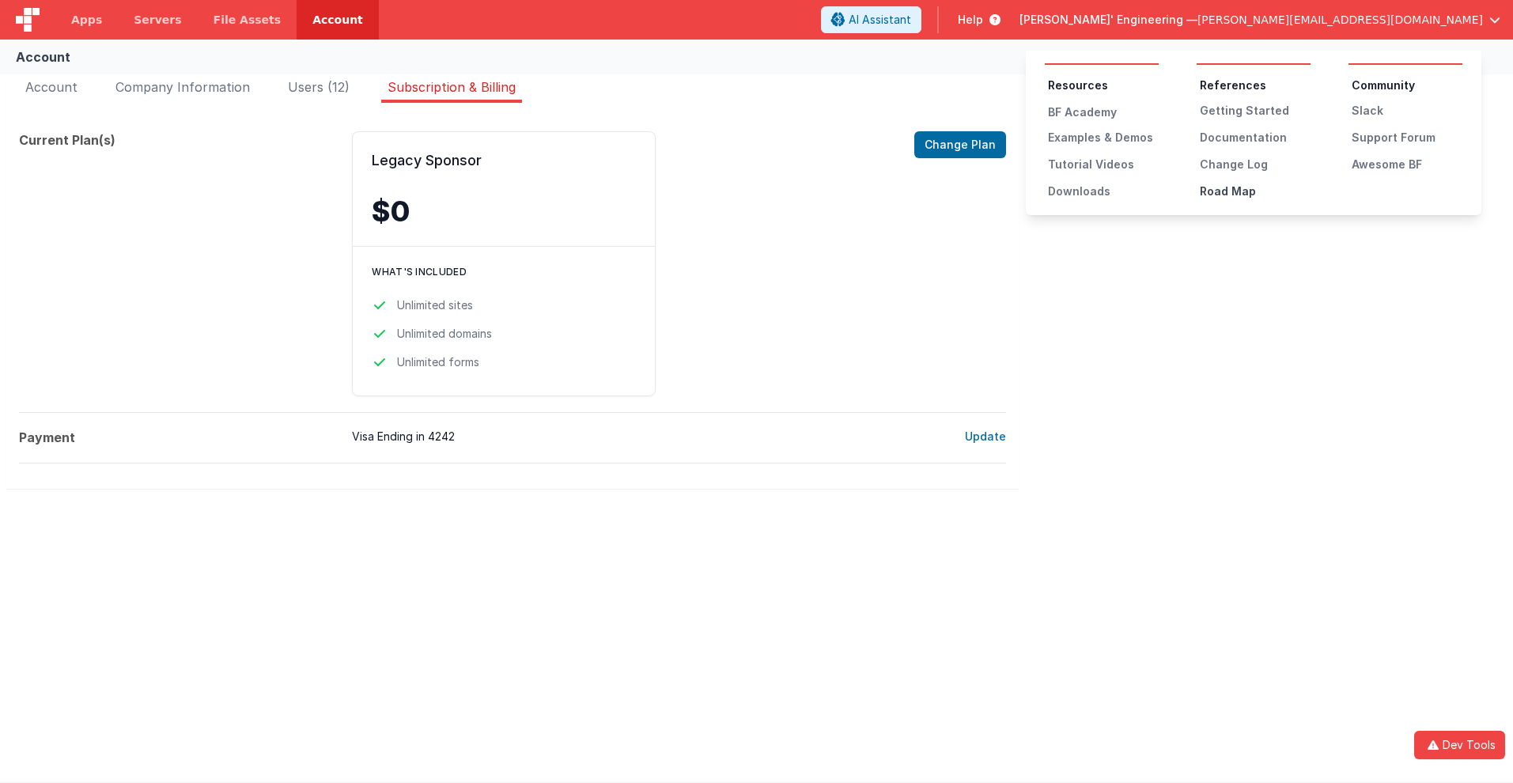
click at [1255, 191] on div "Road Map" at bounding box center [1255, 191] width 111 height 16
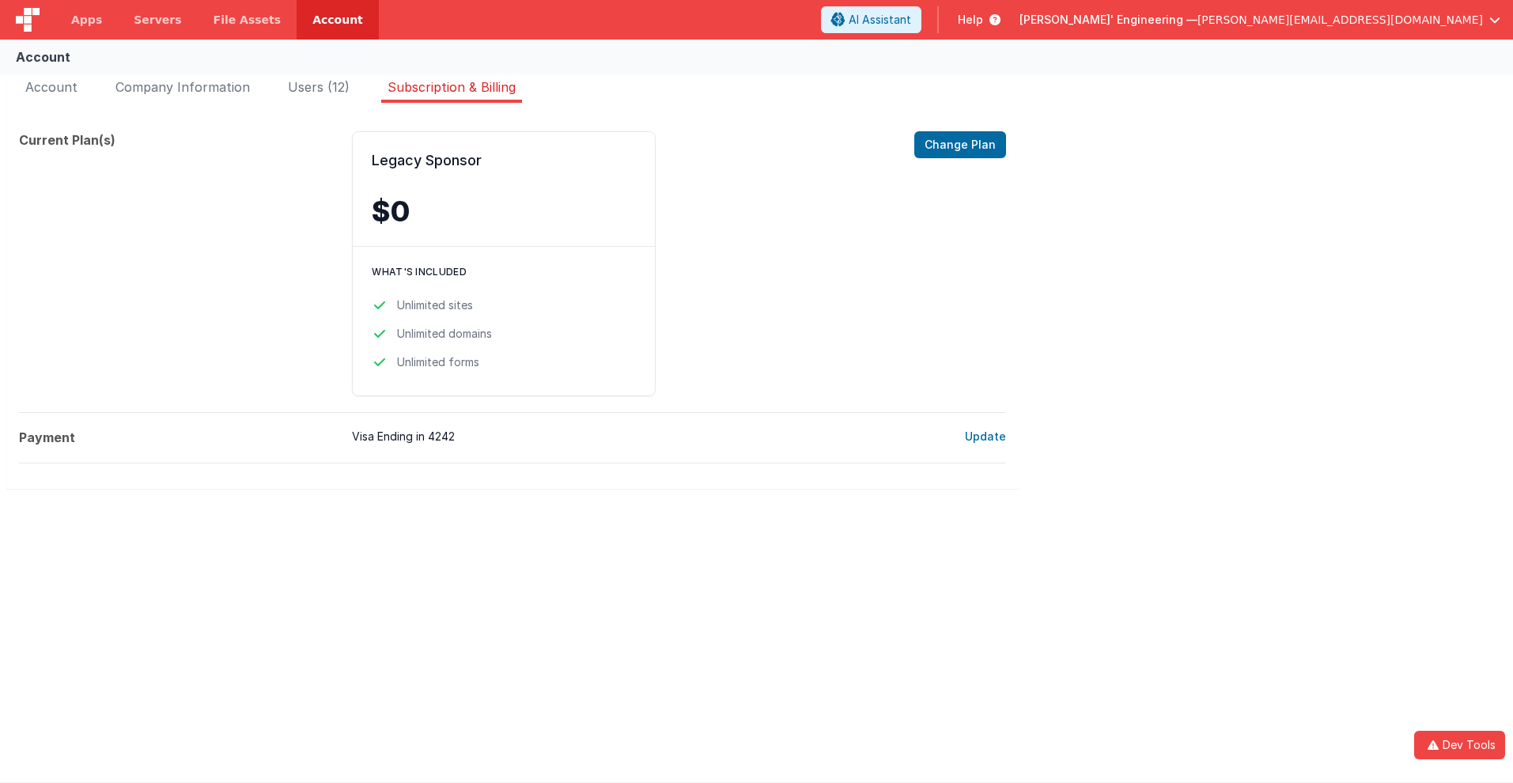
click at [983, 20] on span "Help" at bounding box center [970, 20] width 25 height 16
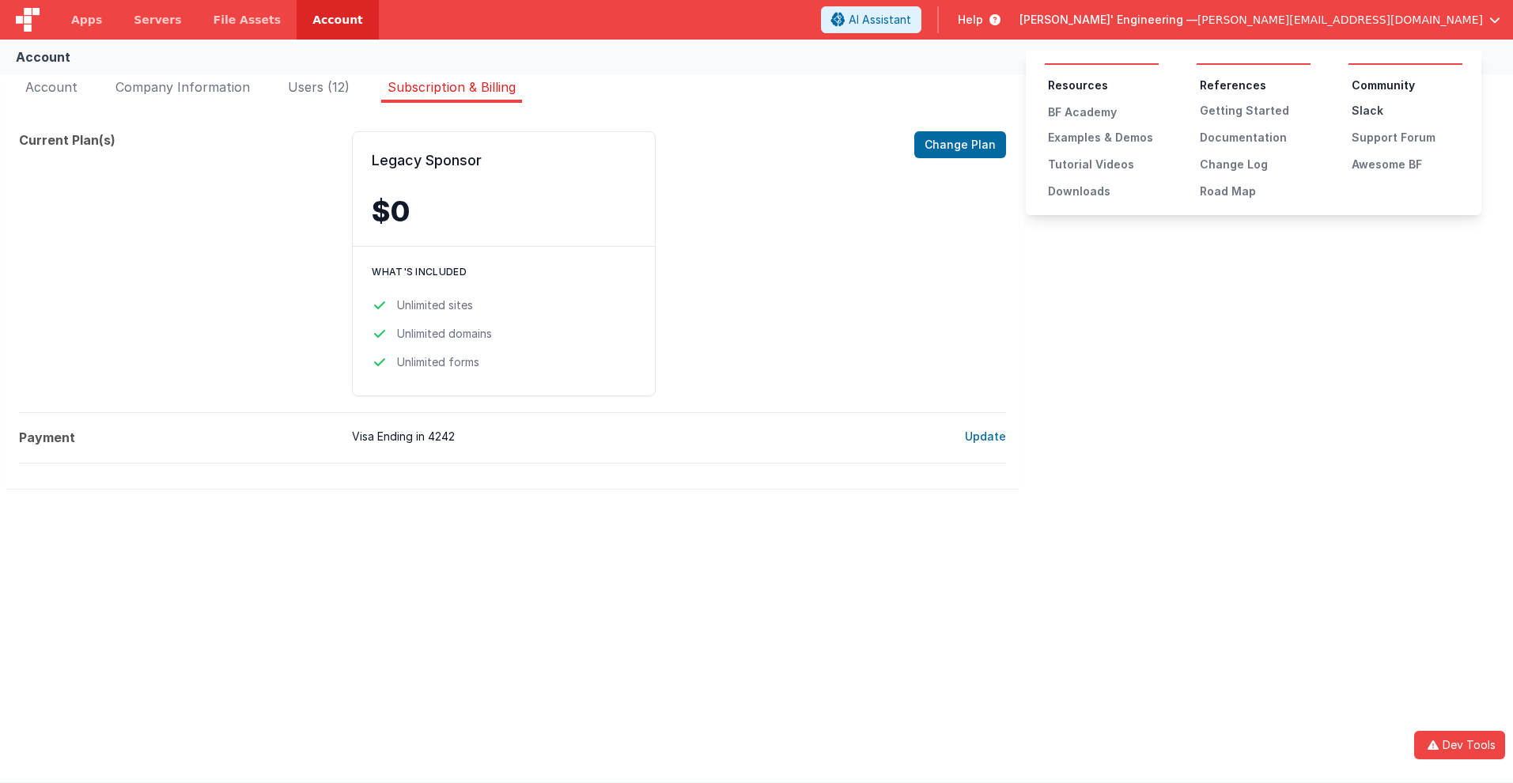
click at [1407, 111] on div "Slack" at bounding box center [1407, 111] width 111 height 16
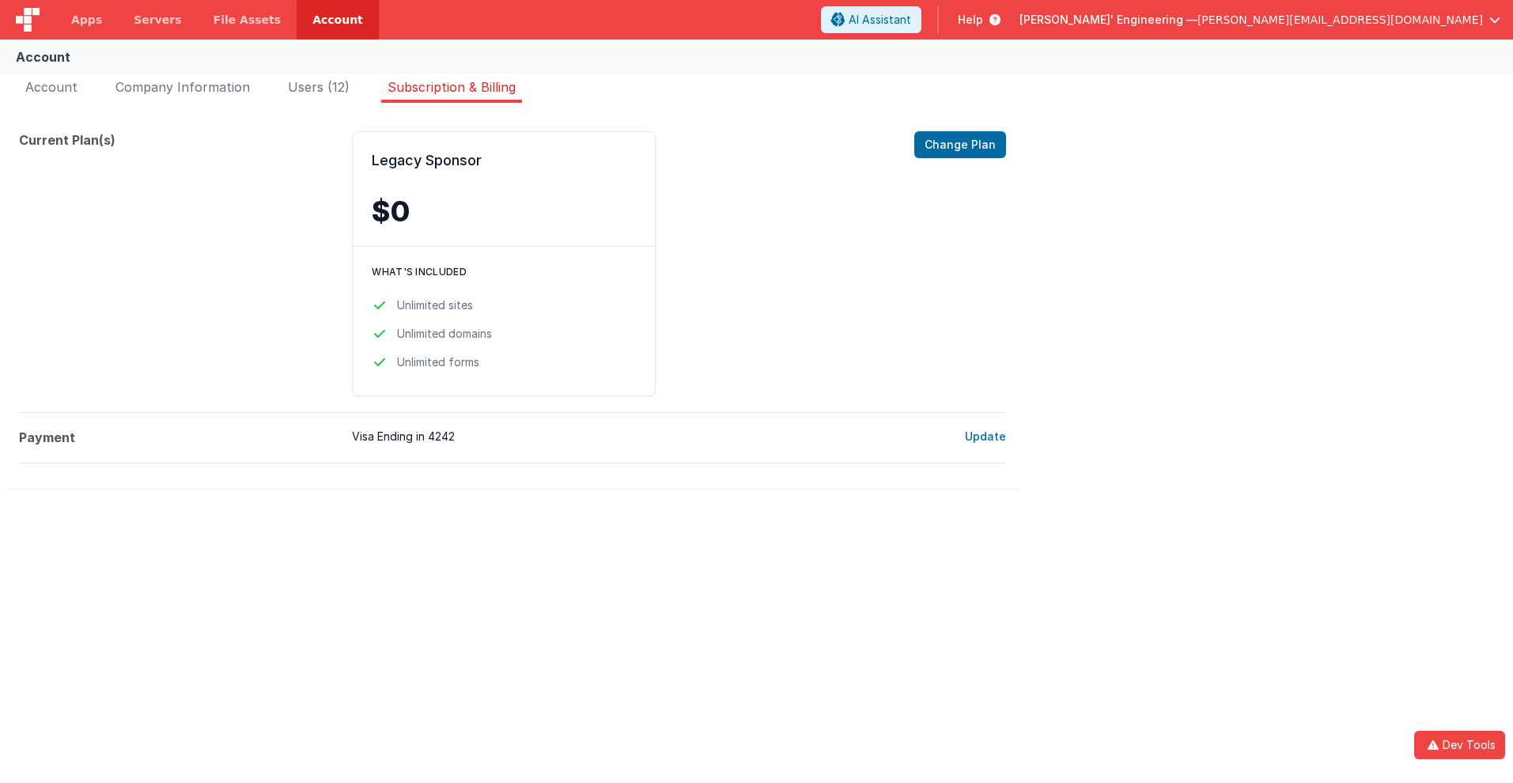
click at [983, 20] on span "Help" at bounding box center [970, 20] width 25 height 16
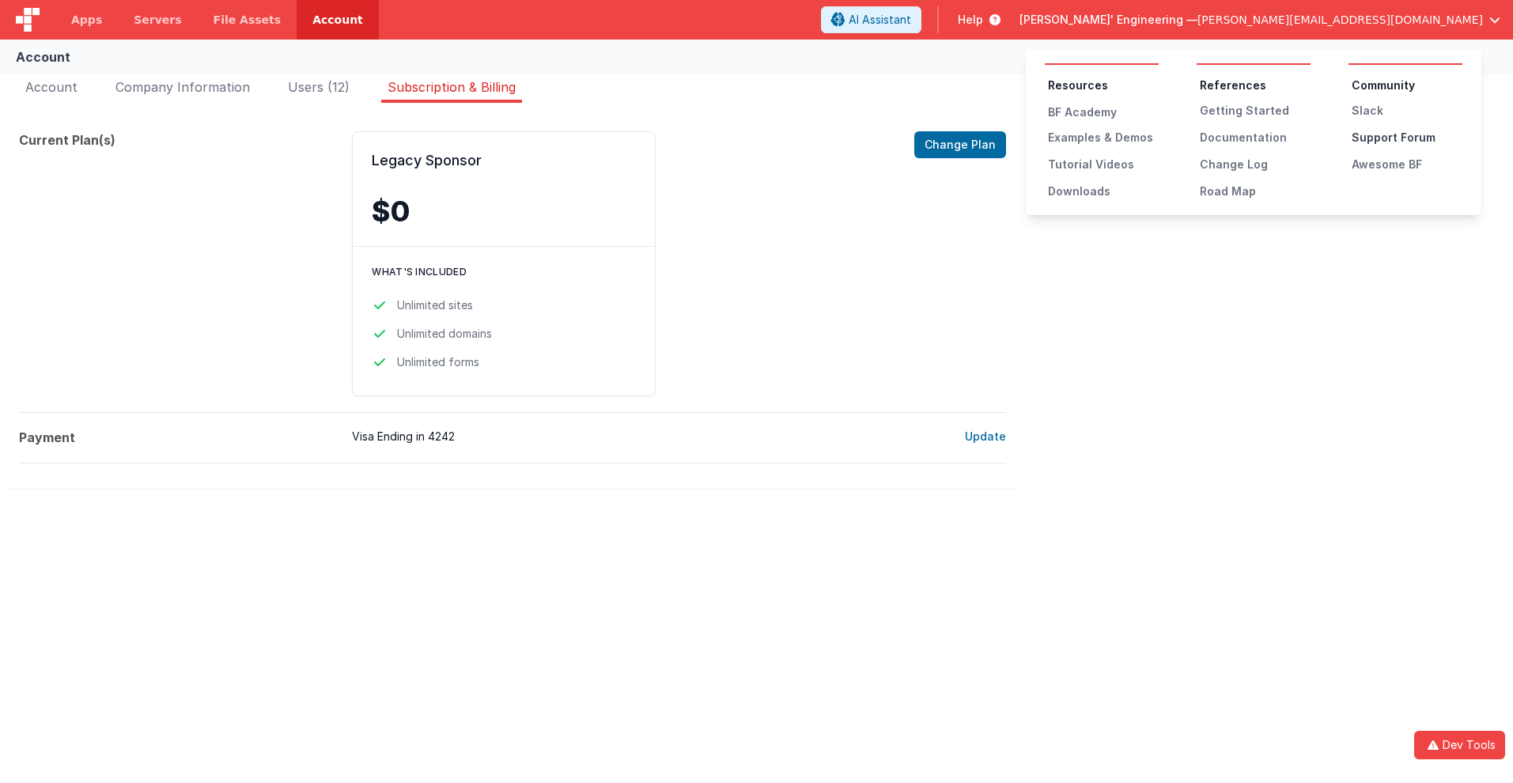
click at [1407, 138] on div "Support Forum" at bounding box center [1407, 138] width 111 height 16
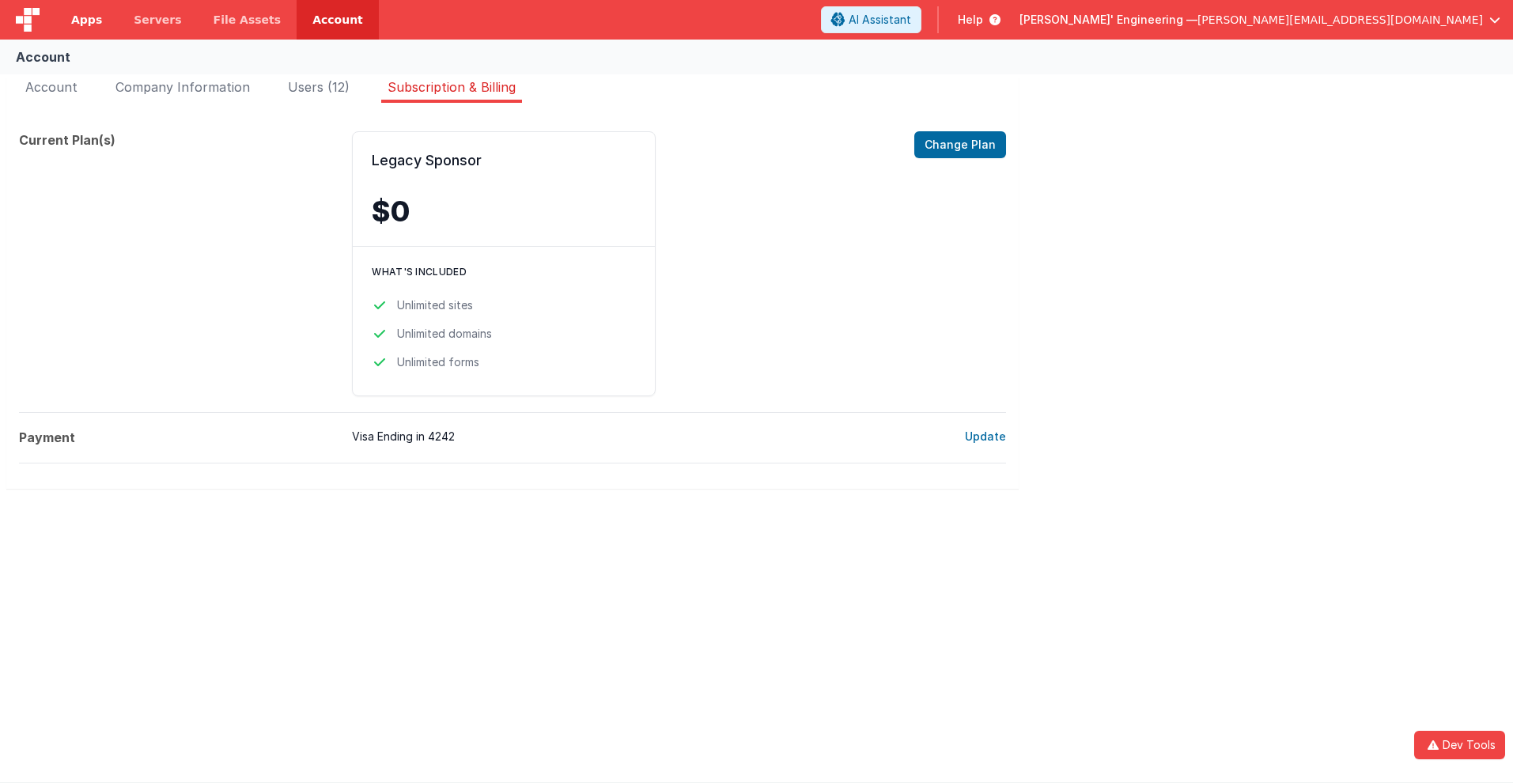
click at [86, 20] on span "Apps" at bounding box center [86, 20] width 31 height 16
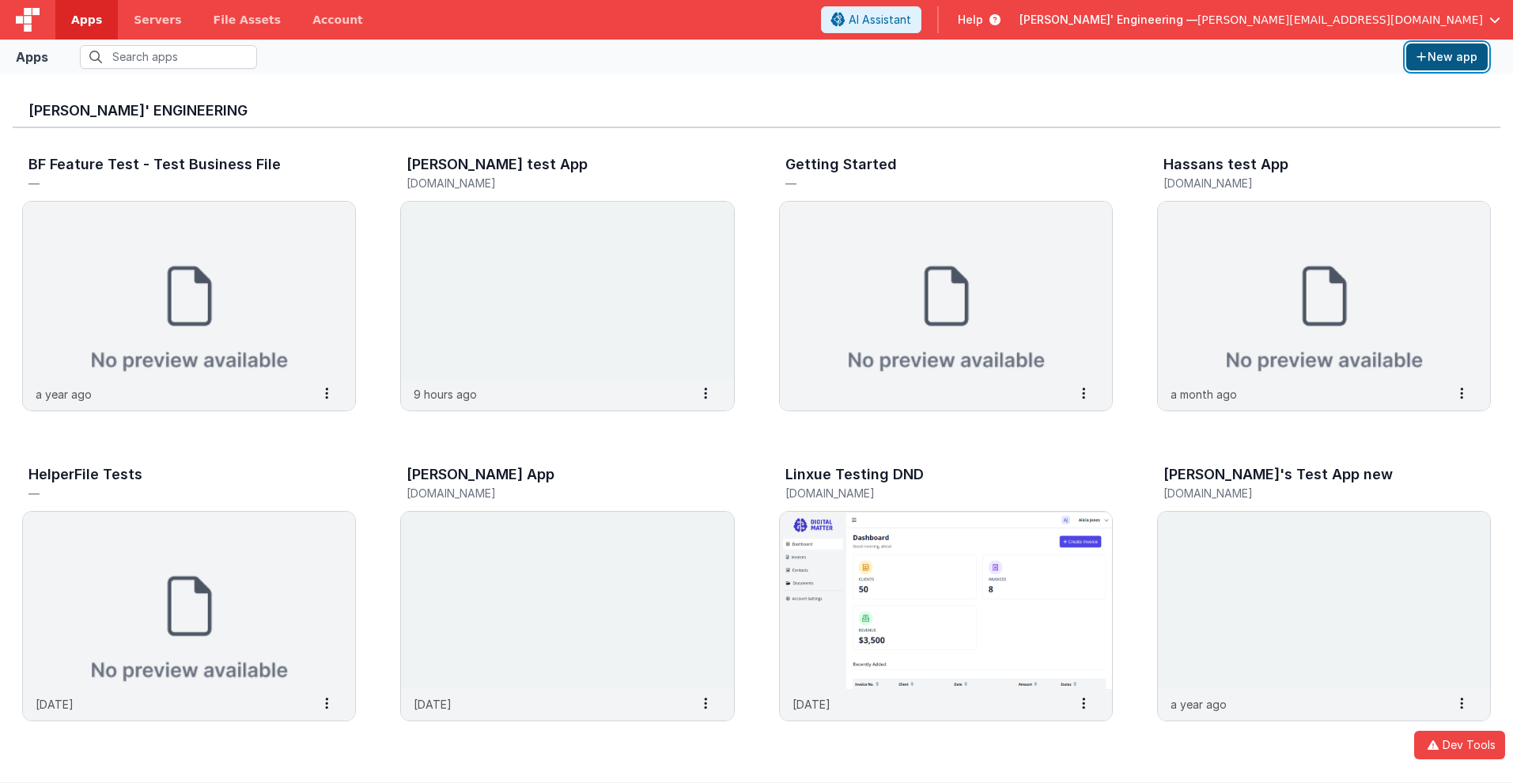
click at [1446, 57] on button "New app" at bounding box center [1446, 56] width 81 height 27
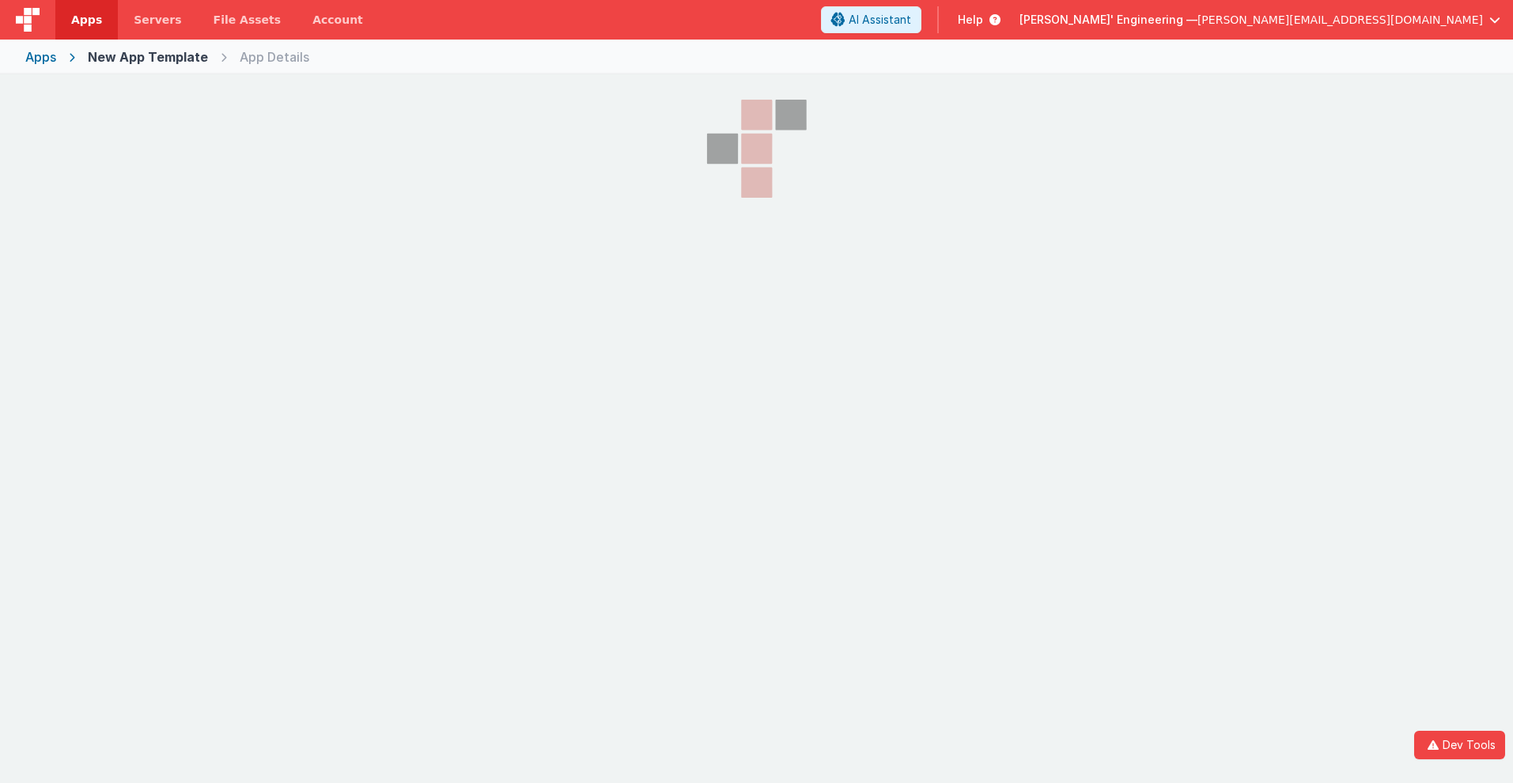
select select "[DOMAIN_NAME]"
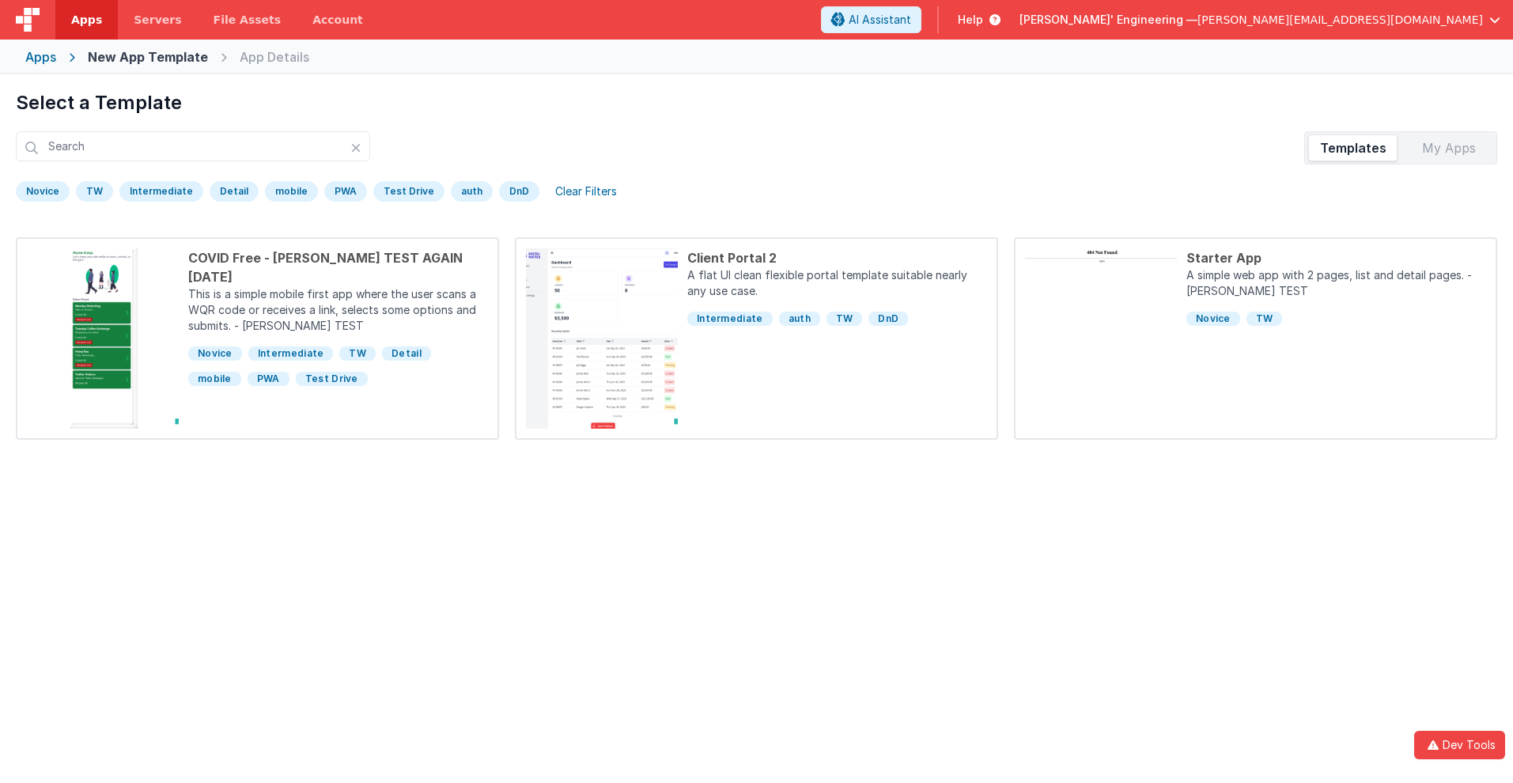
scroll to position [74, 0]
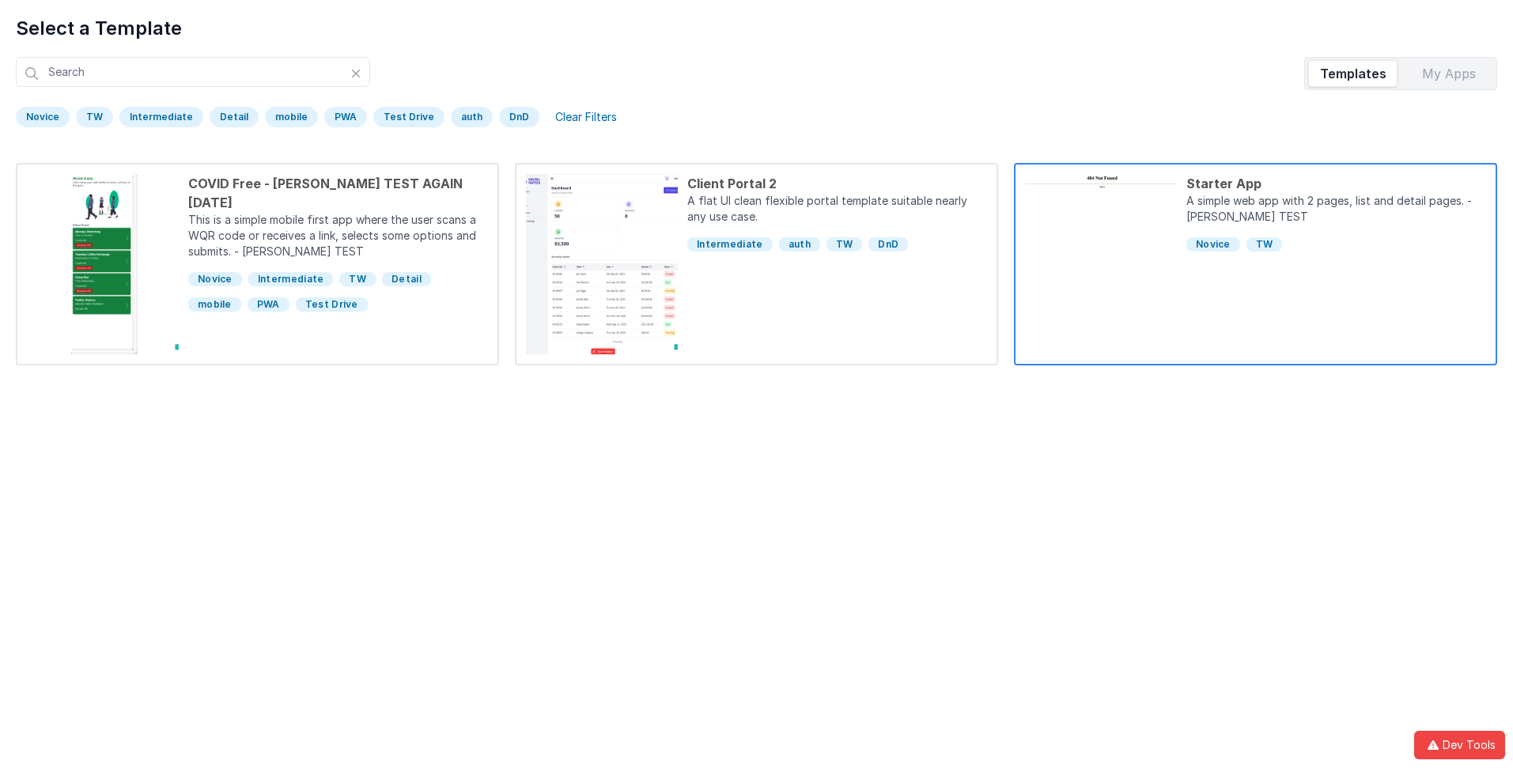
click at [1336, 183] on div "Starter App" at bounding box center [1336, 183] width 300 height 19
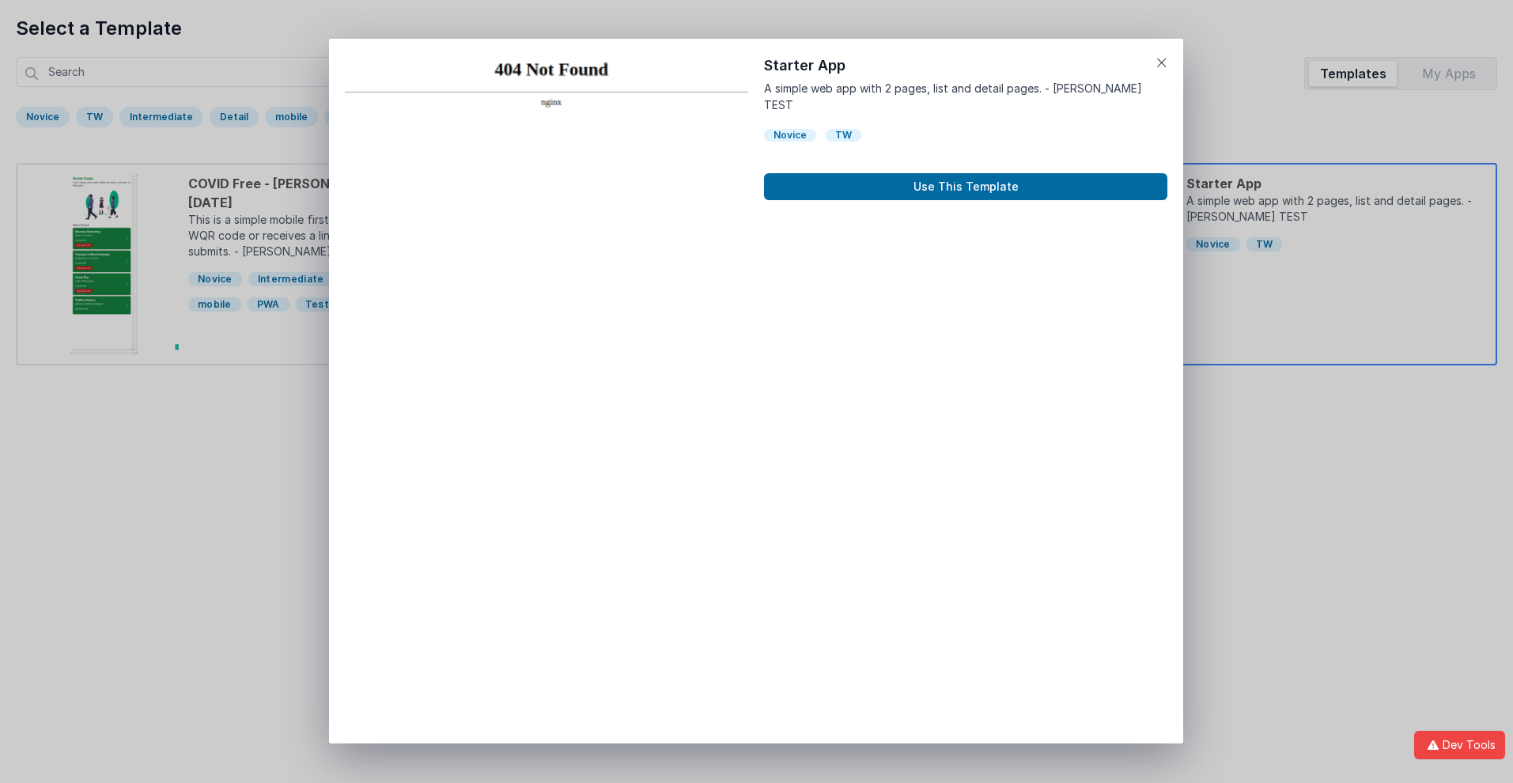
scroll to position [13, 0]
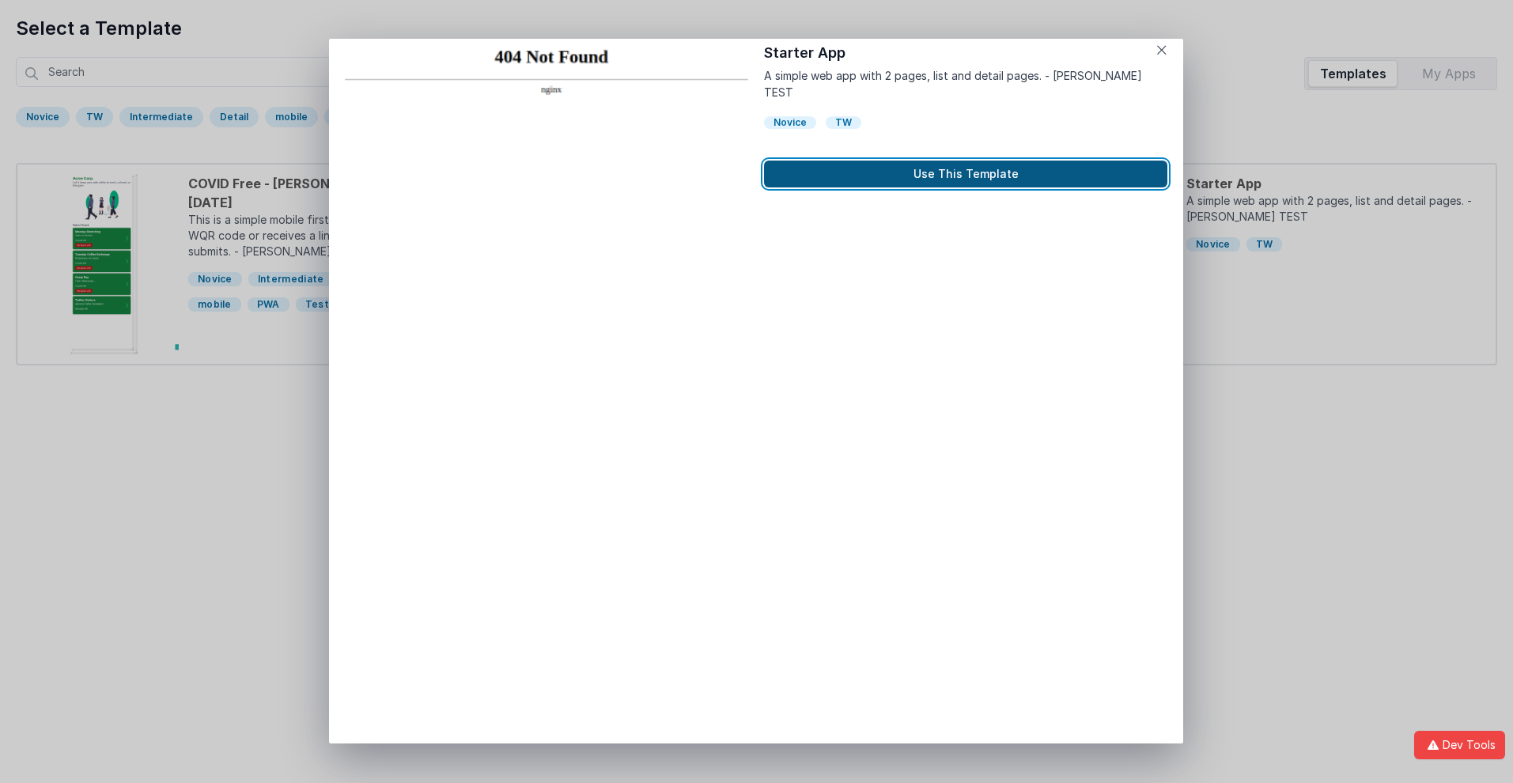
click at [966, 161] on button "Use This Template" at bounding box center [965, 174] width 403 height 27
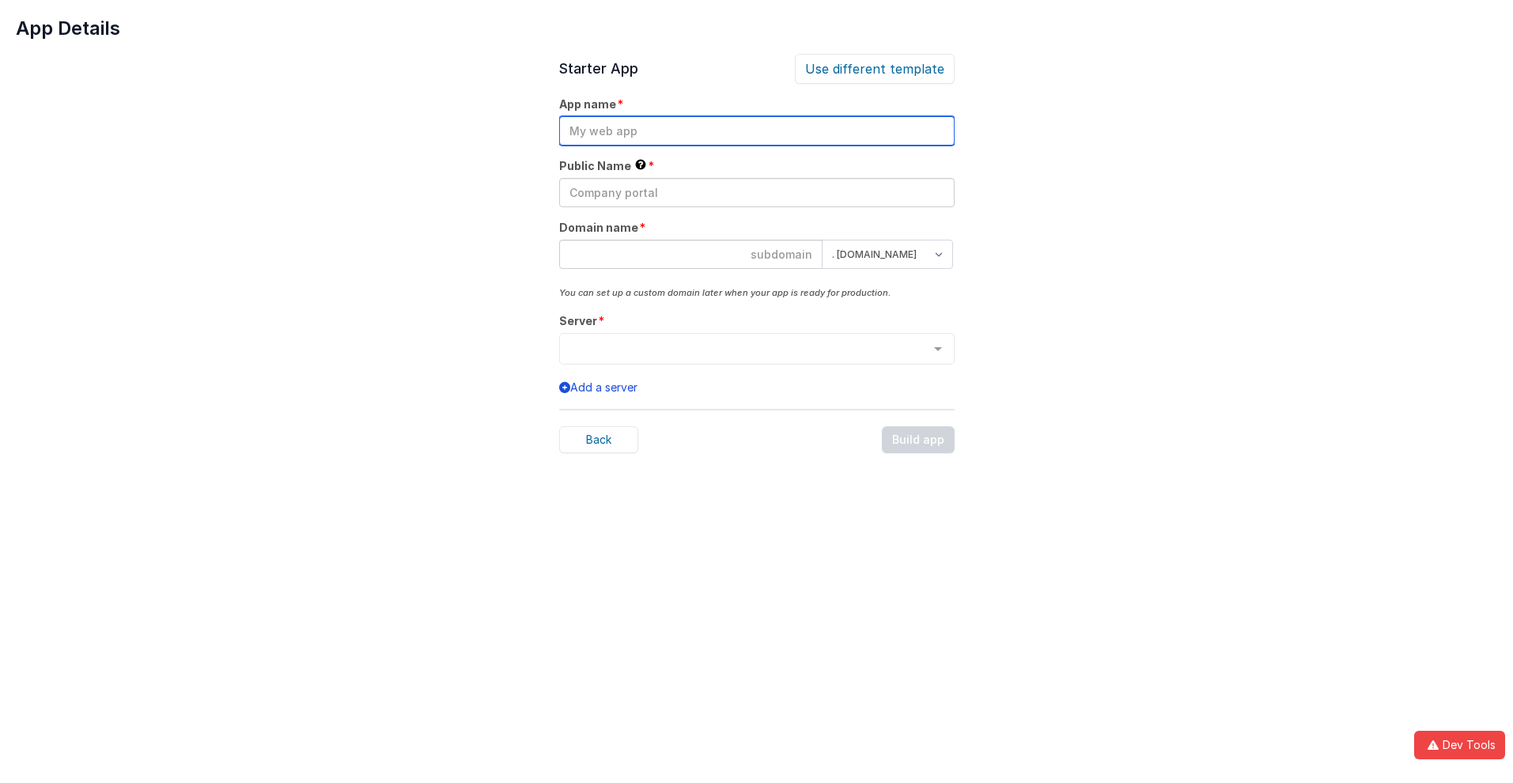
click at [756, 130] on input "text" at bounding box center [756, 130] width 395 height 29
type input "testapp131"
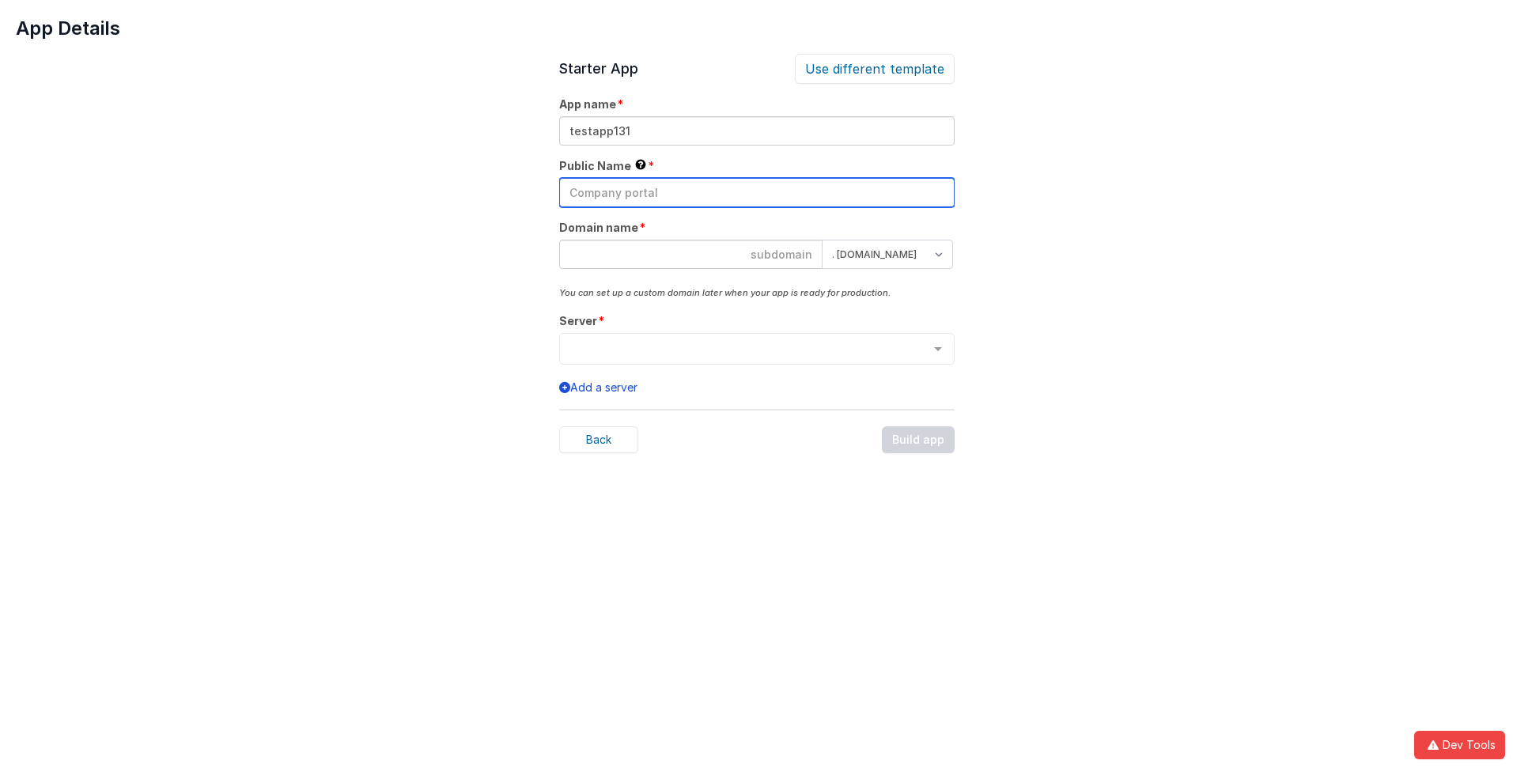
click at [756, 192] on input "text" at bounding box center [756, 192] width 395 height 29
type input "Test"
click at [690, 254] on input at bounding box center [690, 254] width 263 height 29
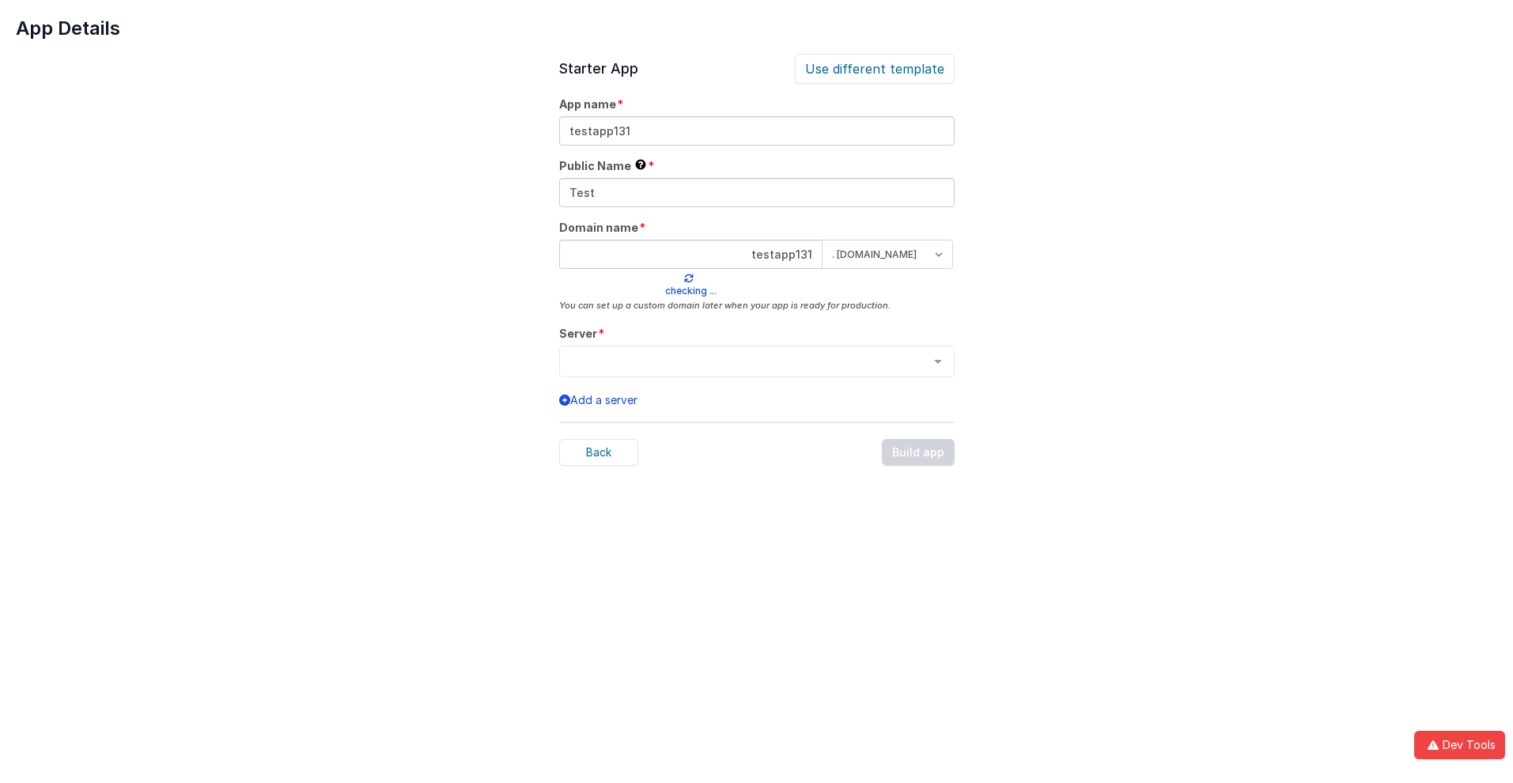
type input "testapp131"
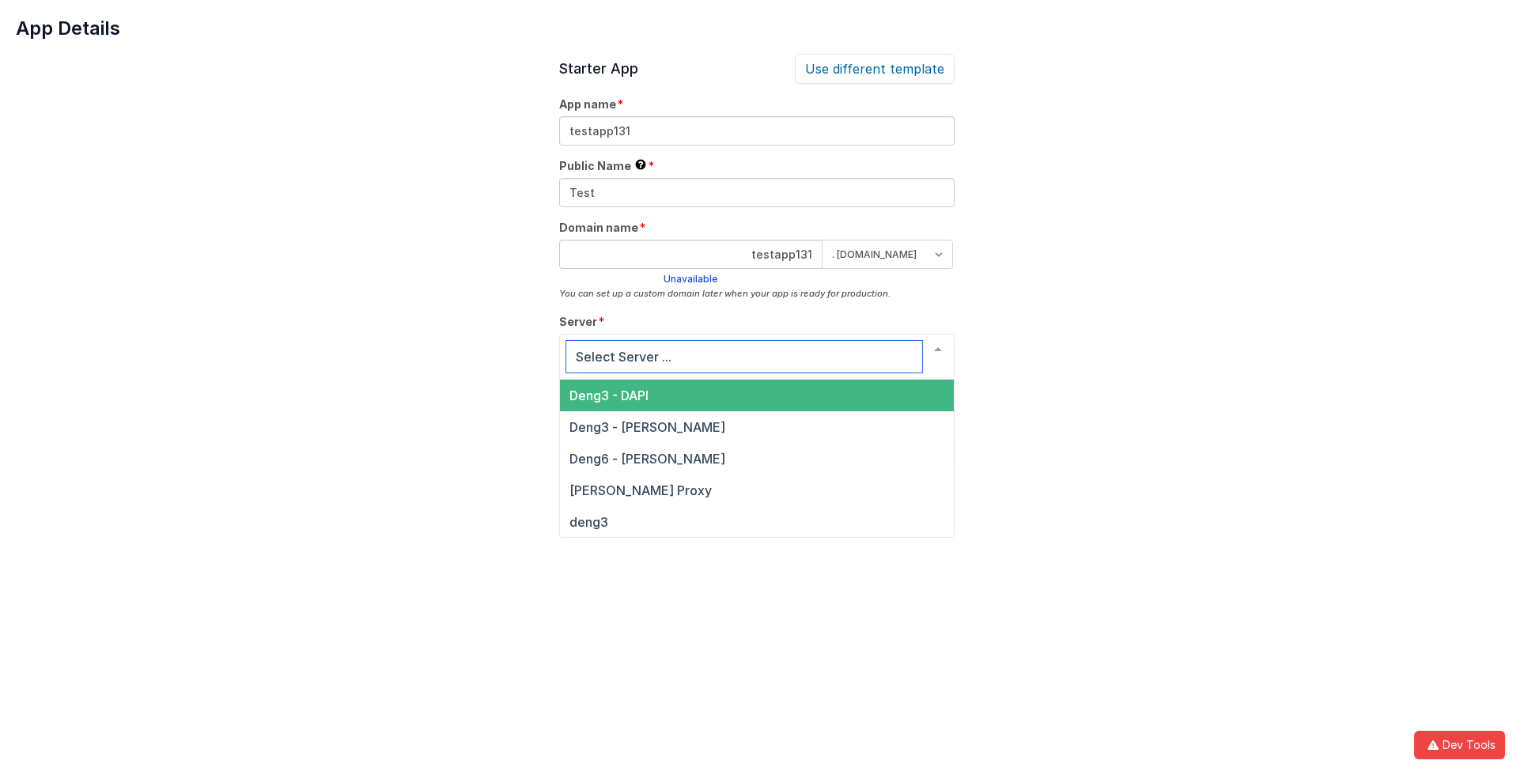
scroll to position [54, 0]
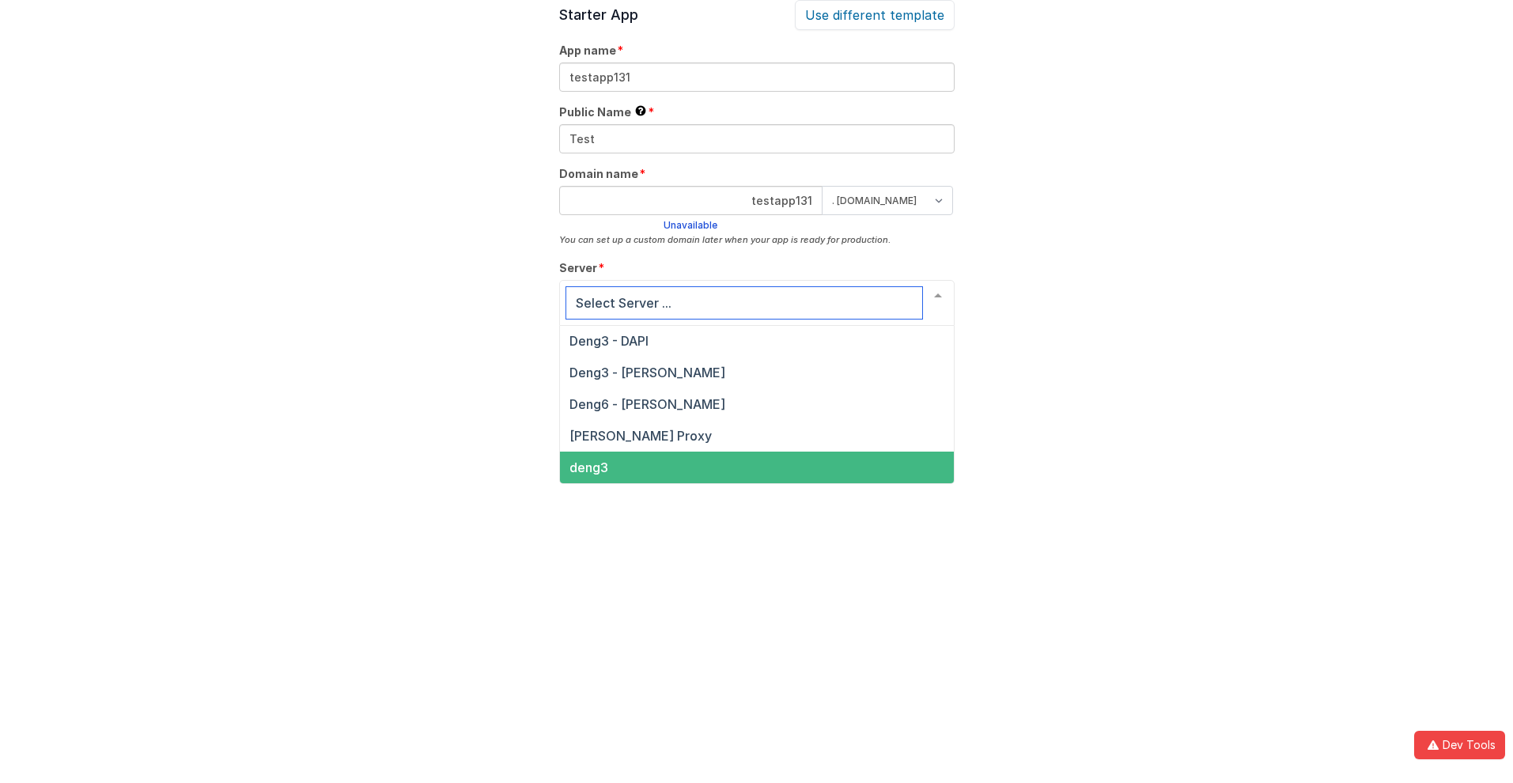
click at [588, 467] on span "deng3" at bounding box center [588, 467] width 39 height 16
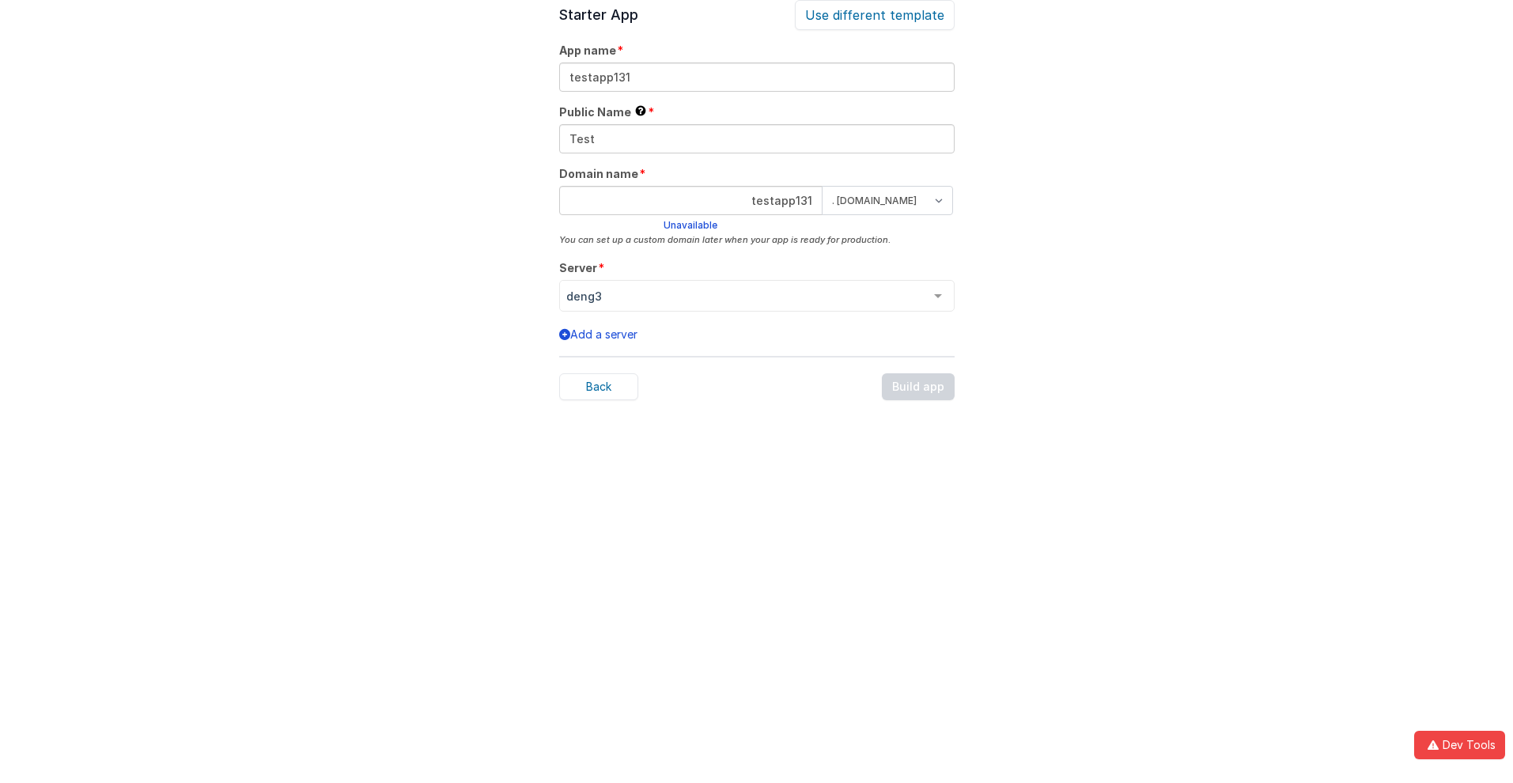
scroll to position [49, 0]
click at [919, 391] on div "Back Build app" at bounding box center [756, 391] width 395 height 27
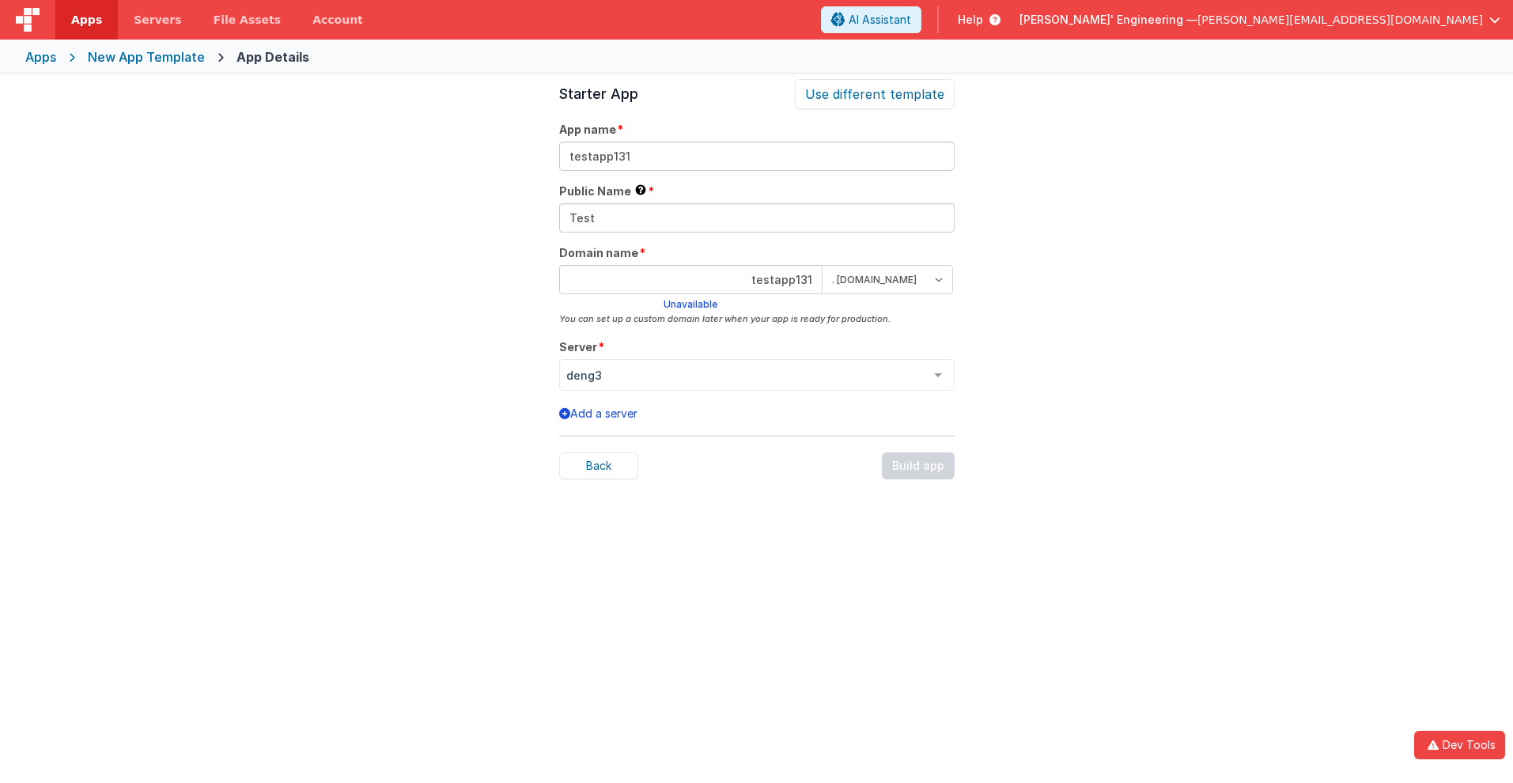
click at [86, 20] on span "Apps" at bounding box center [86, 20] width 31 height 16
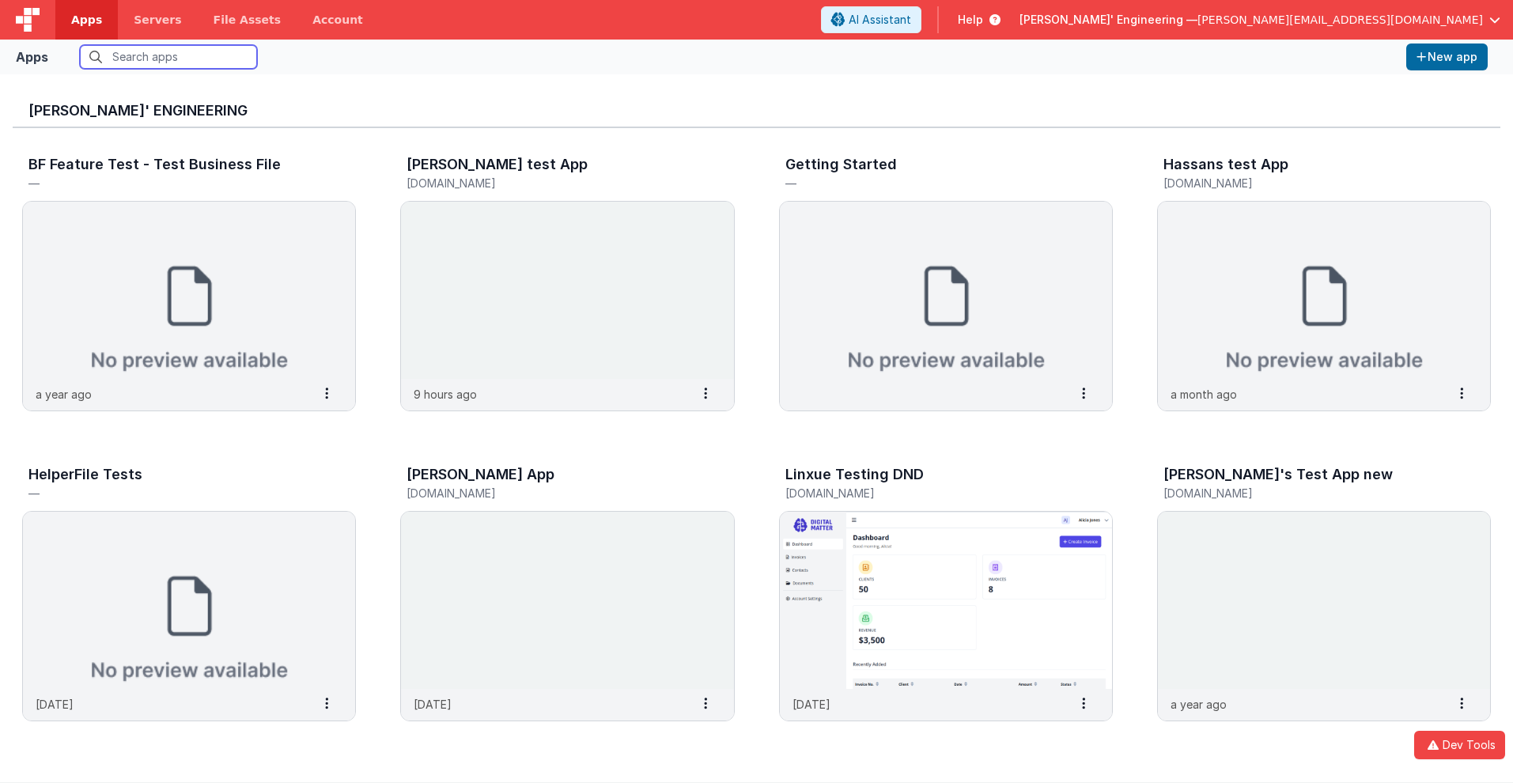
click at [168, 57] on input "text" at bounding box center [168, 57] width 177 height 24
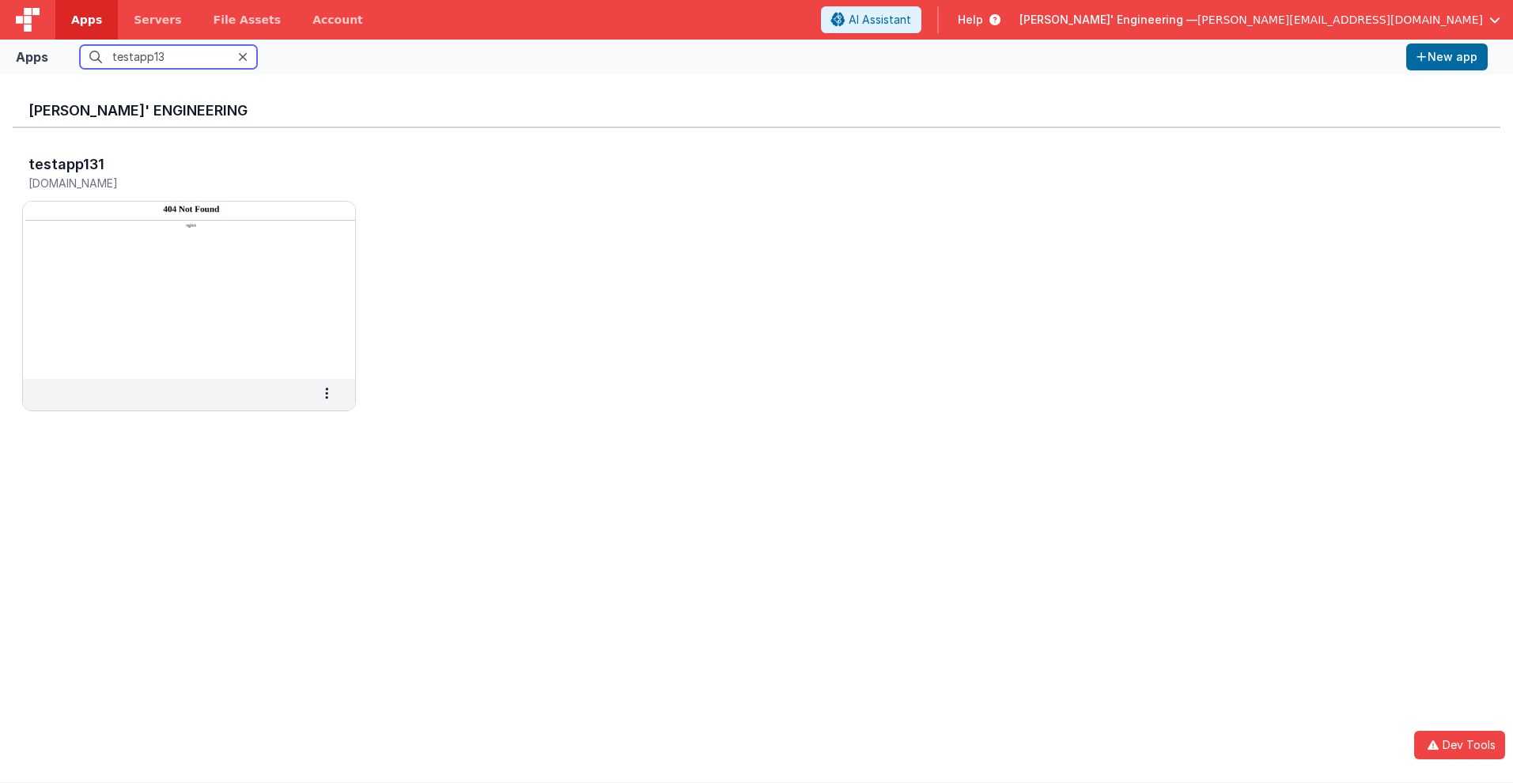
type input "testapp131"
